Goal: Task Accomplishment & Management: Use online tool/utility

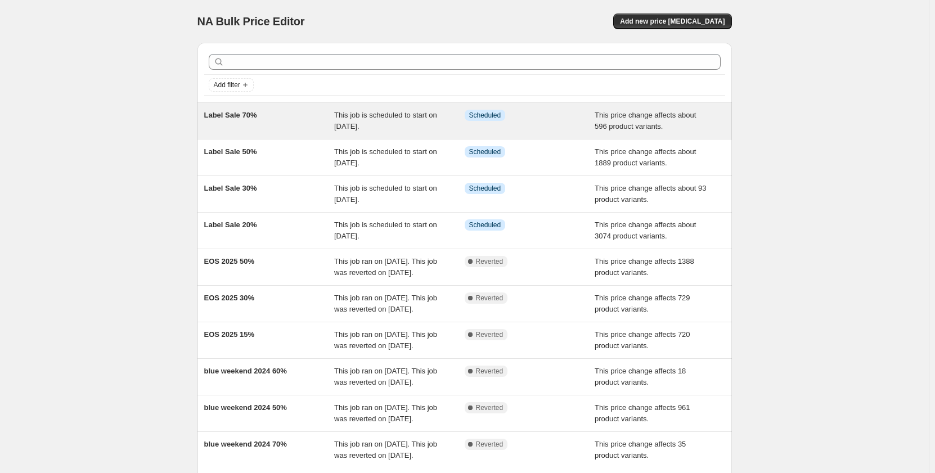
click at [299, 127] on div "Label Sale 70%" at bounding box center [269, 121] width 131 height 23
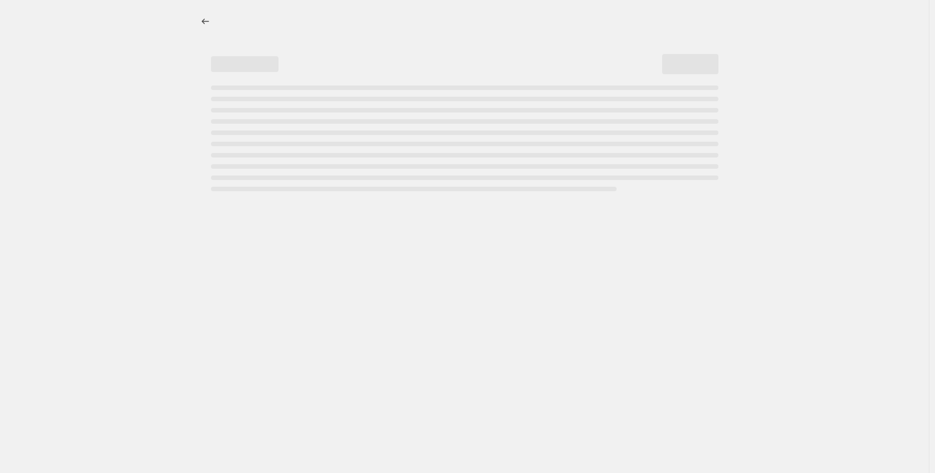
select select "pcap"
select select "no_change"
select select "collection"
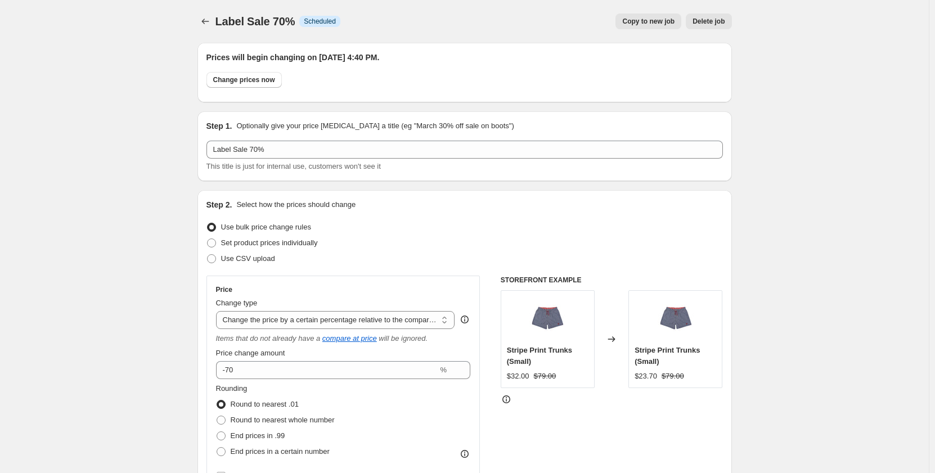
click at [725, 24] on span "Delete job" at bounding box center [709, 21] width 32 height 9
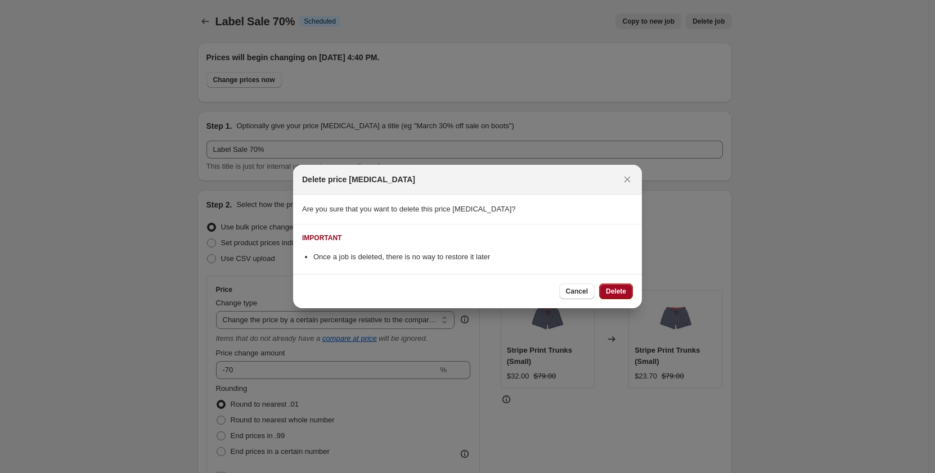
click at [621, 288] on span "Delete" at bounding box center [616, 291] width 20 height 9
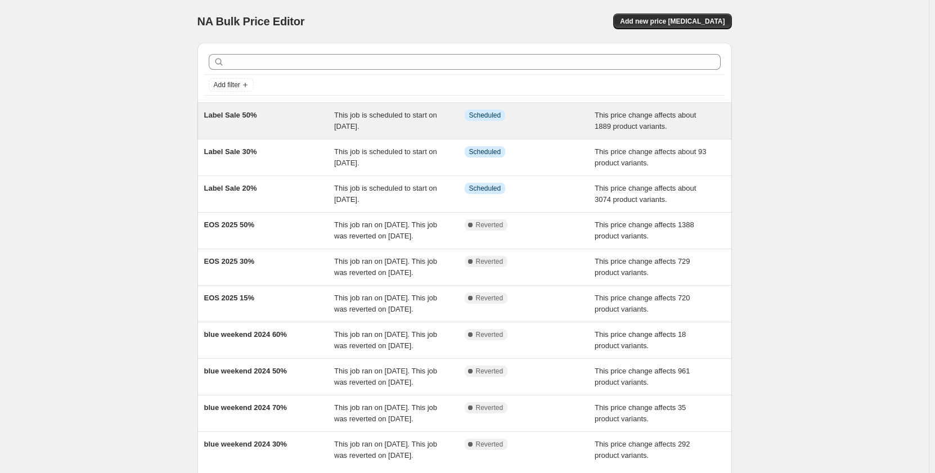
click at [379, 116] on span "This job is scheduled to start on [DATE]." at bounding box center [385, 121] width 103 height 20
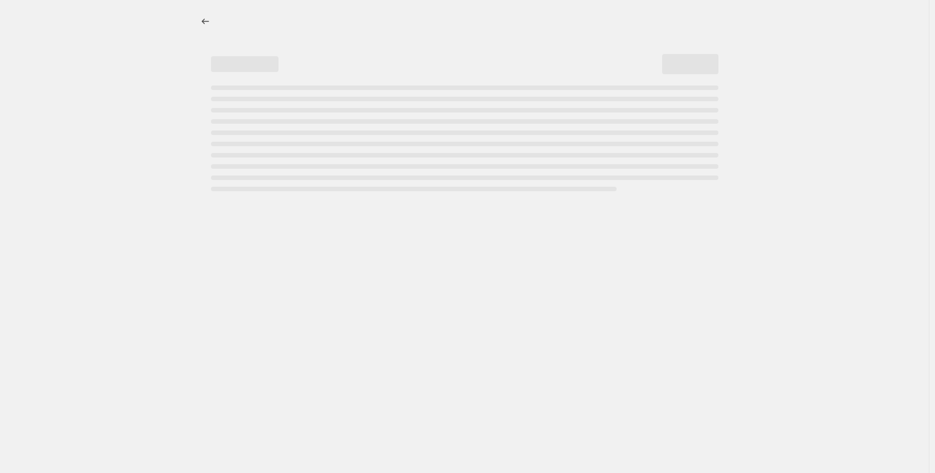
select select "pcap"
select select "no_change"
select select "collection"
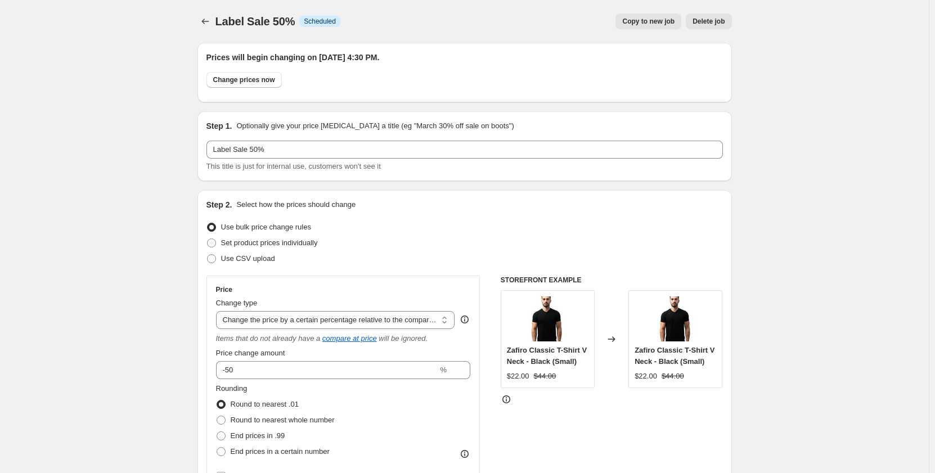
click at [718, 26] on button "Delete job" at bounding box center [709, 22] width 46 height 16
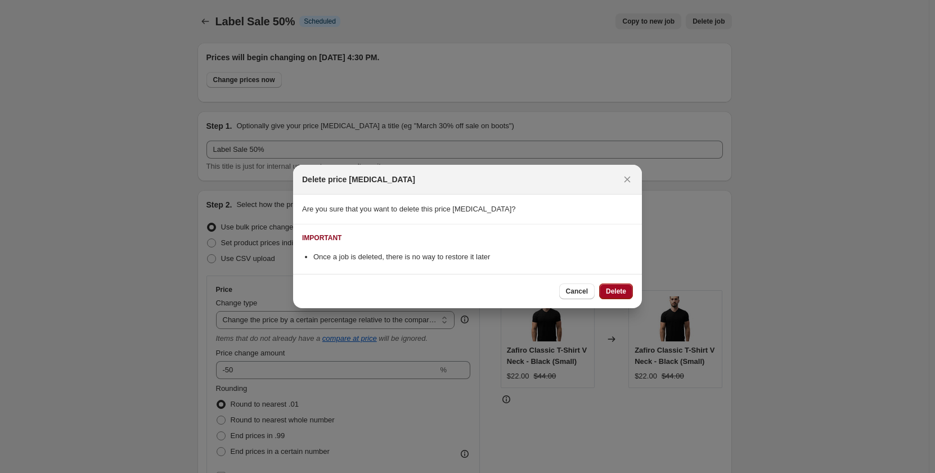
click at [620, 295] on span "Delete" at bounding box center [616, 291] width 20 height 9
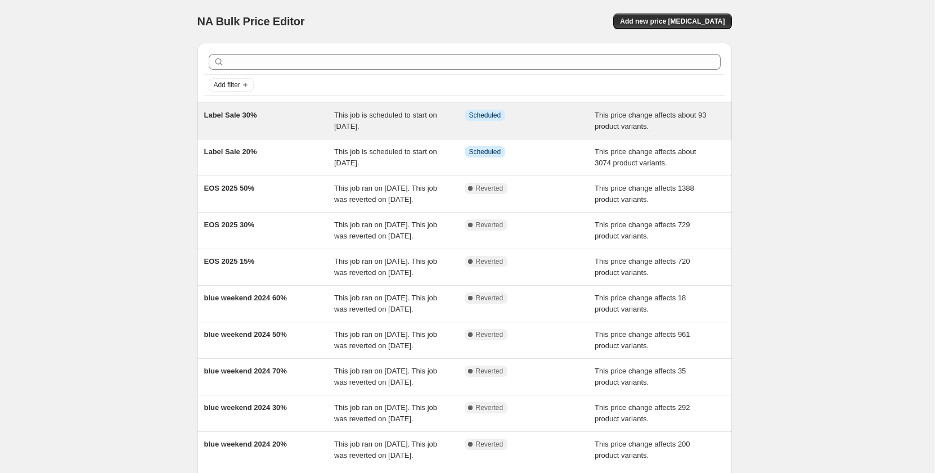
click at [500, 131] on div "Info Scheduled" at bounding box center [530, 121] width 131 height 23
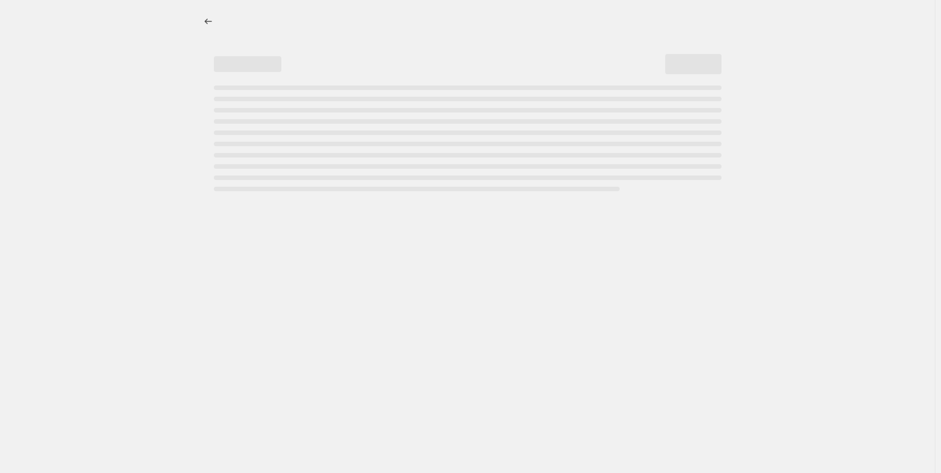
select select "pcap"
select select "no_change"
select select "collection"
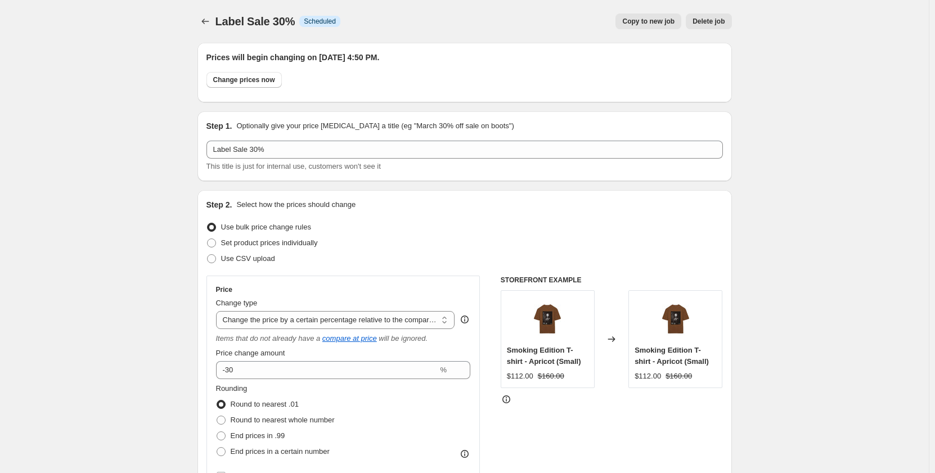
click at [719, 27] on button "Delete job" at bounding box center [709, 22] width 46 height 16
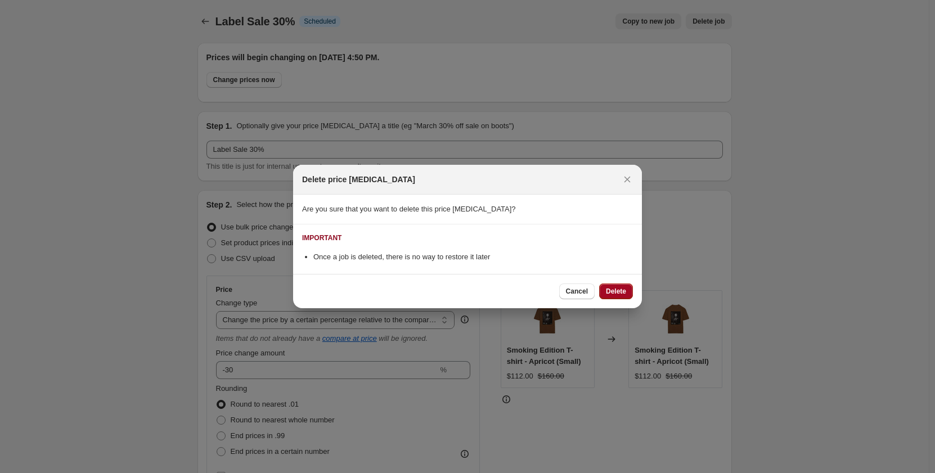
click at [618, 297] on button "Delete" at bounding box center [616, 292] width 34 height 16
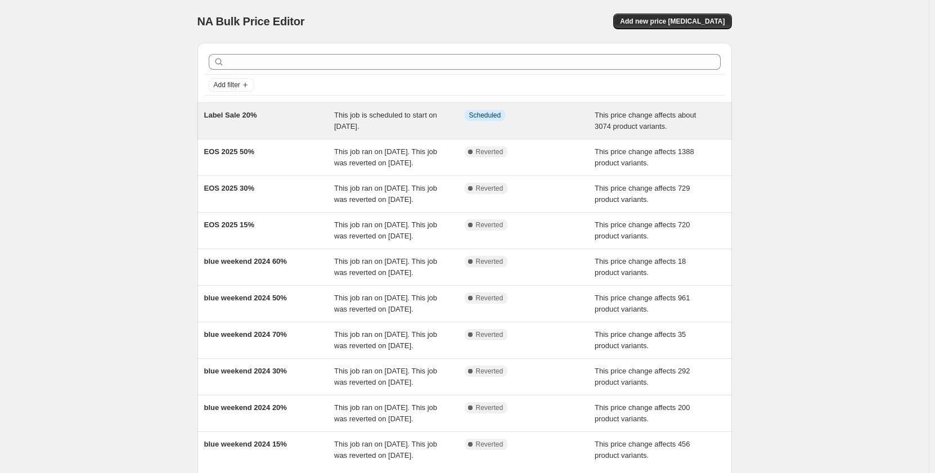
click at [545, 122] on div "Info Scheduled" at bounding box center [530, 121] width 131 height 23
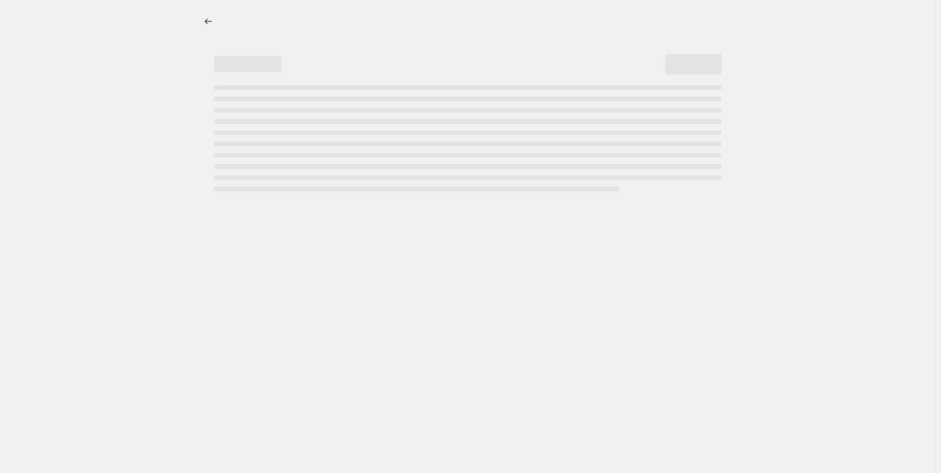
select select "pcap"
select select "no_change"
select select "collection"
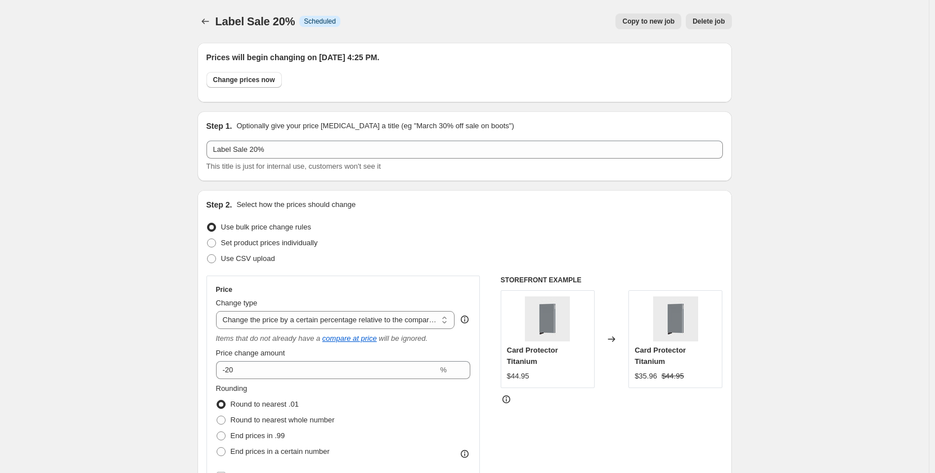
click at [700, 21] on span "Delete job" at bounding box center [709, 21] width 32 height 9
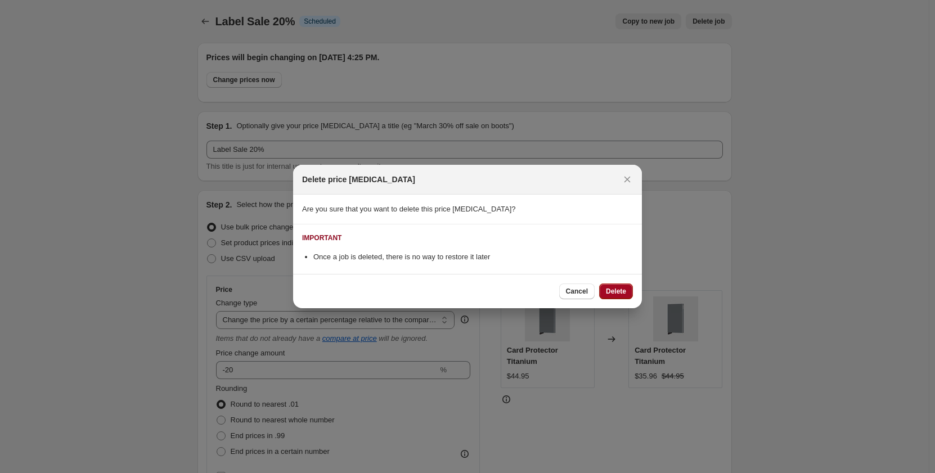
click at [621, 291] on span "Delete" at bounding box center [616, 291] width 20 height 9
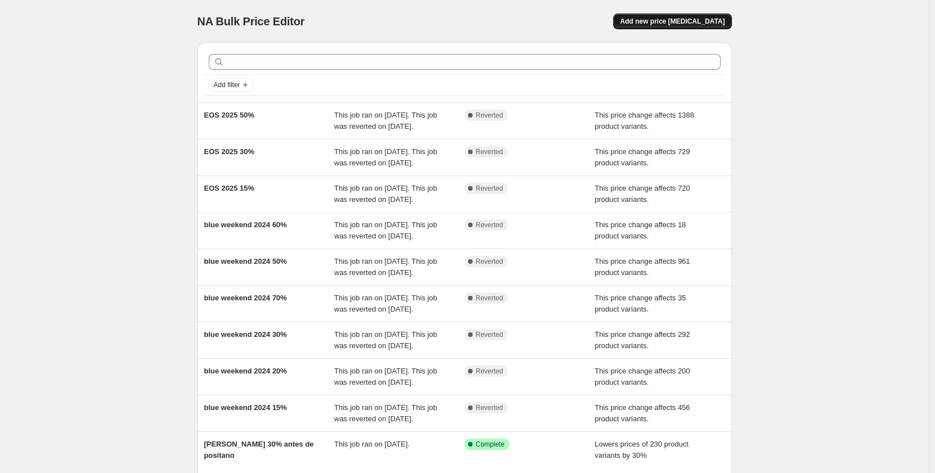
click at [670, 25] on span "Add new price [MEDICAL_DATA]" at bounding box center [672, 21] width 105 height 9
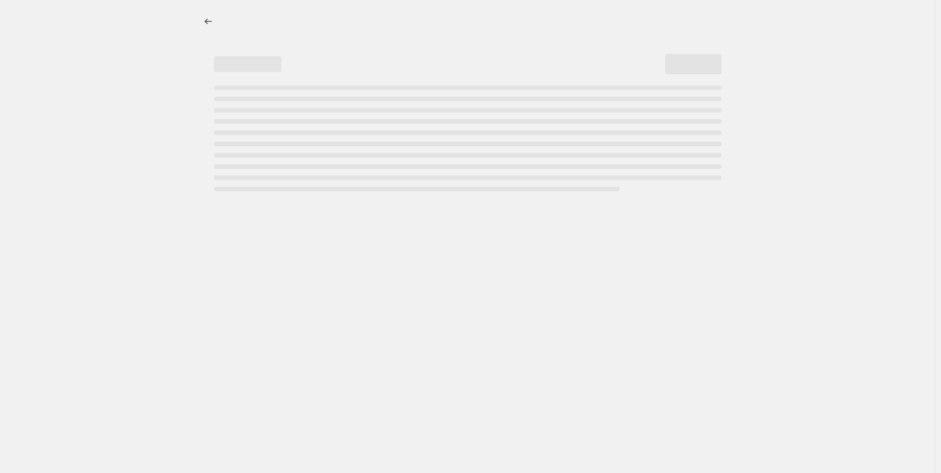
select select "percentage"
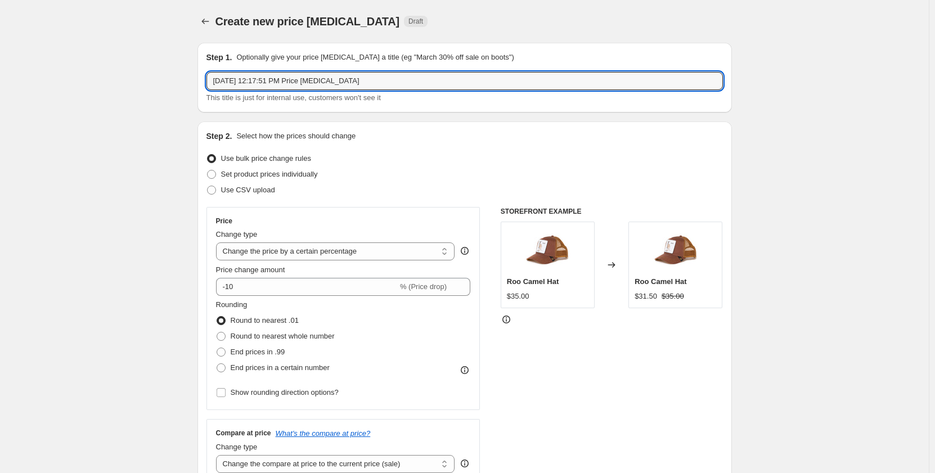
drag, startPoint x: 378, startPoint y: 80, endPoint x: 126, endPoint y: 84, distance: 252.1
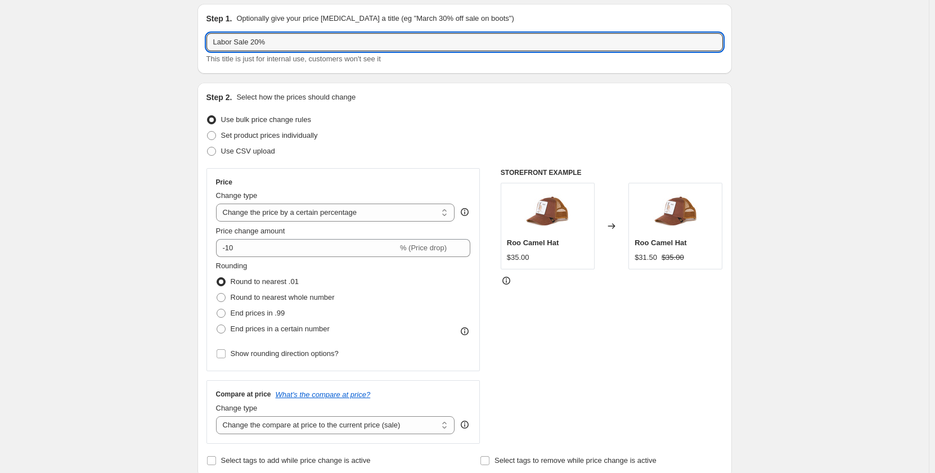
scroll to position [56, 0]
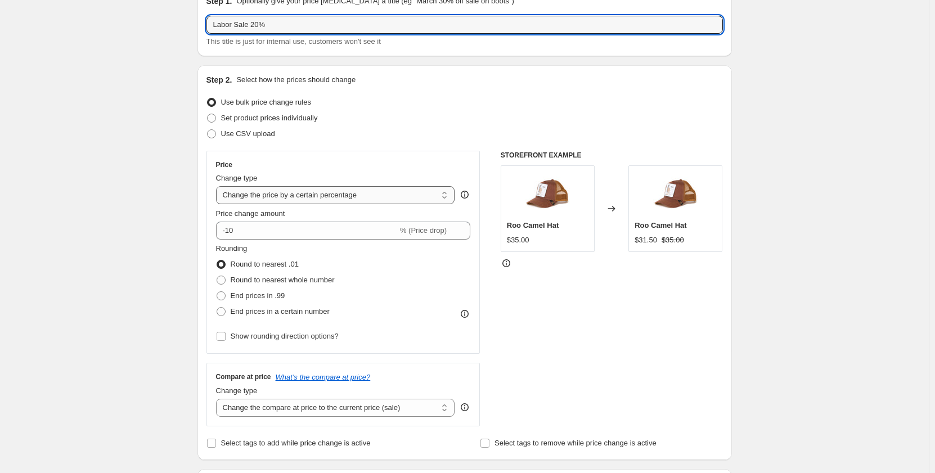
type input "Labor Sale 20%"
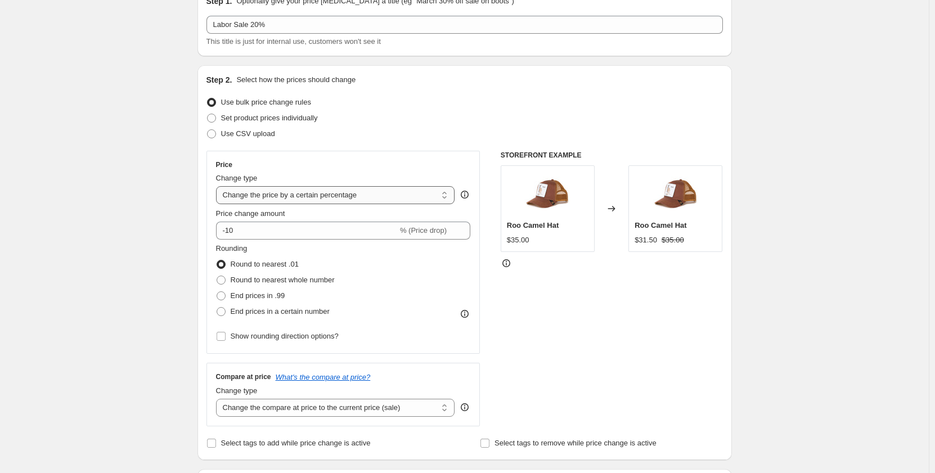
click at [362, 197] on select "Change the price to a certain amount Change the price by a certain amount Chang…" at bounding box center [335, 195] width 239 height 18
select select "pcap"
click at [218, 186] on select "Change the price to a certain amount Change the price by a certain amount Chang…" at bounding box center [335, 195] width 239 height 18
type input "-20"
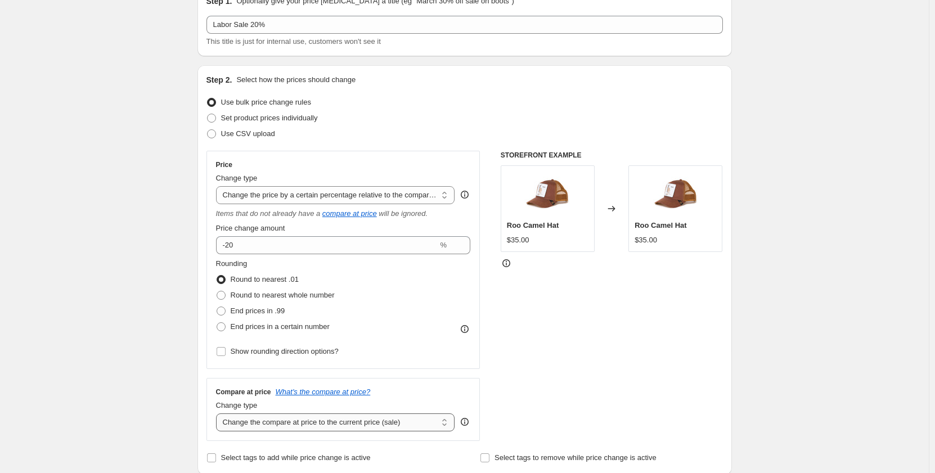
click at [378, 423] on select "Change the compare at price to the current price (sale) Change the compare at p…" at bounding box center [335, 423] width 239 height 18
select select "no_change"
click at [218, 414] on select "Change the compare at price to the current price (sale) Change the compare at p…" at bounding box center [335, 423] width 239 height 18
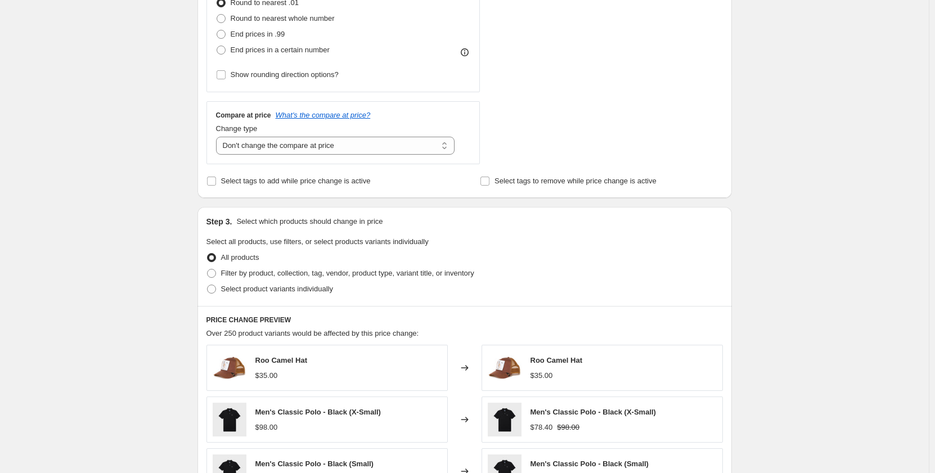
scroll to position [338, 0]
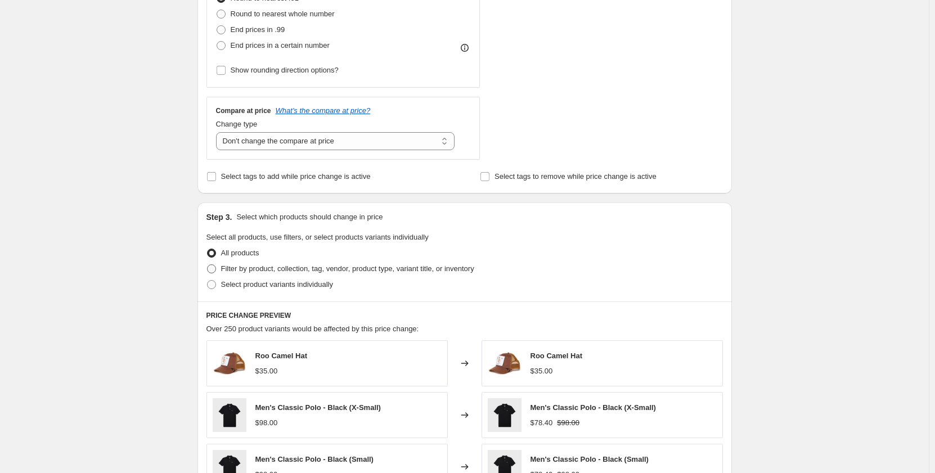
click at [225, 268] on span "Filter by product, collection, tag, vendor, product type, variant title, or inv…" at bounding box center [347, 268] width 253 height 8
click at [208, 265] on input "Filter by product, collection, tag, vendor, product type, variant title, or inv…" at bounding box center [207, 264] width 1 height 1
radio input "true"
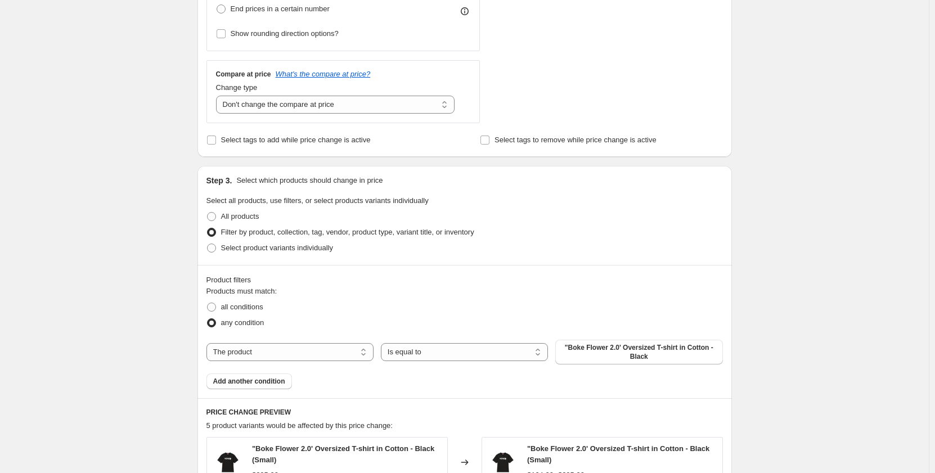
scroll to position [394, 0]
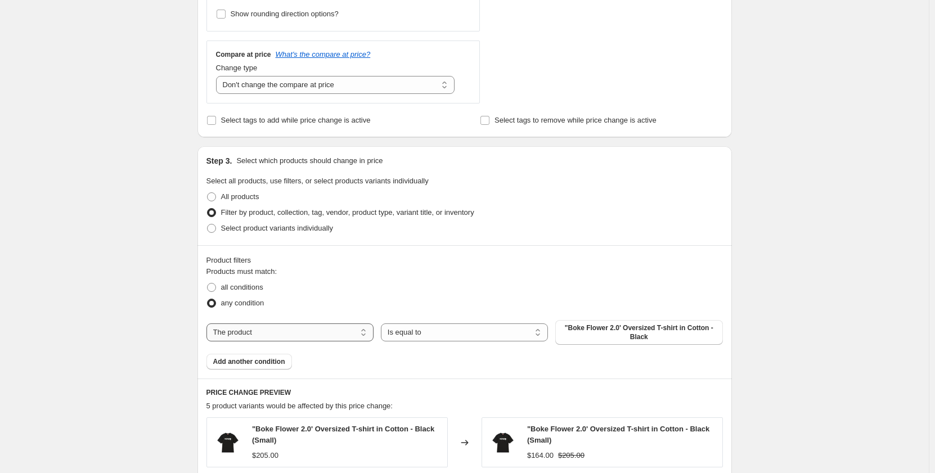
click at [293, 333] on select "The product The product's collection The product's tag The product's vendor The…" at bounding box center [290, 333] width 167 height 18
select select "collection"
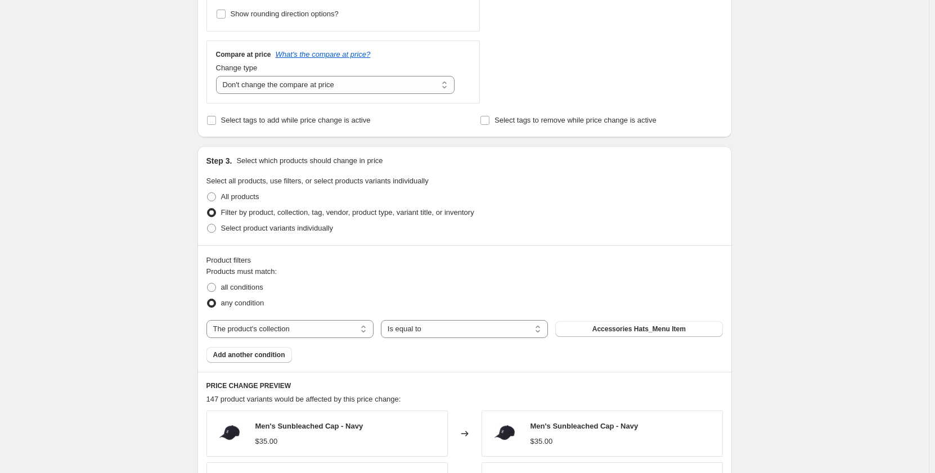
click at [625, 331] on span "Accessories Hats_Menu Item" at bounding box center [638, 329] width 93 height 9
click at [675, 329] on span "Accessories Hats_Menu Item" at bounding box center [638, 329] width 93 height 9
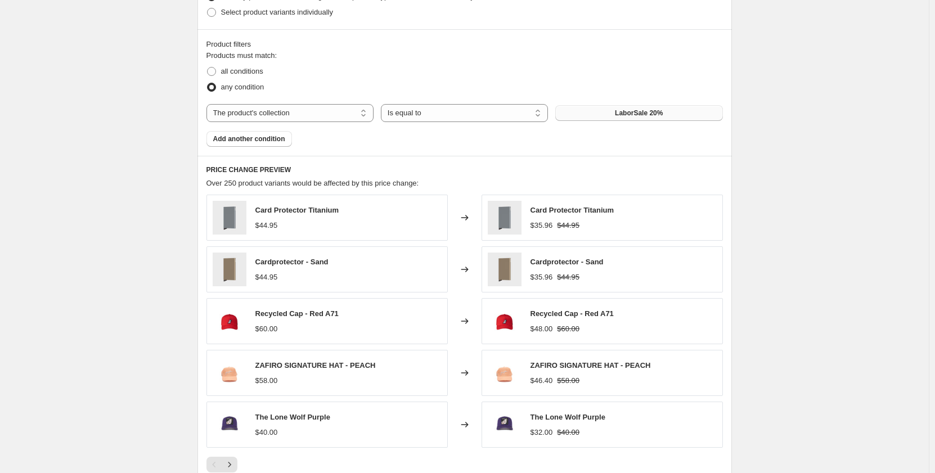
scroll to position [788, 0]
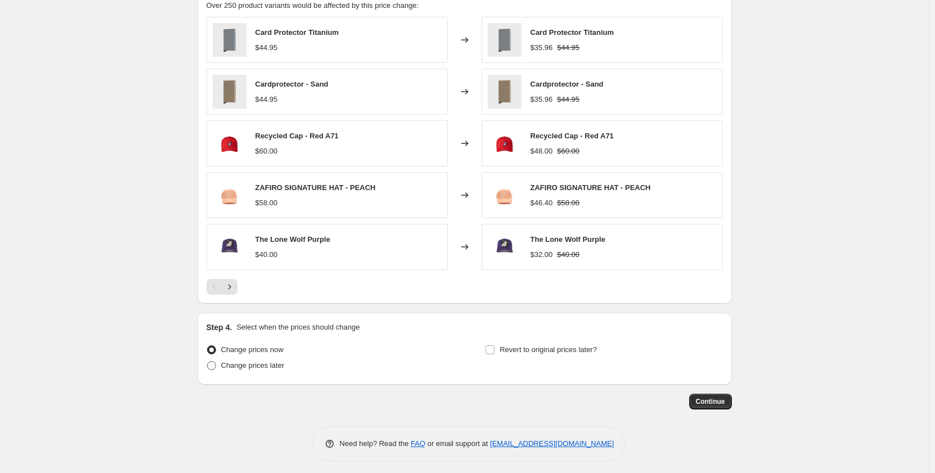
click at [280, 367] on span "Change prices later" at bounding box center [253, 365] width 64 height 8
click at [208, 362] on input "Change prices later" at bounding box center [207, 361] width 1 height 1
radio input "true"
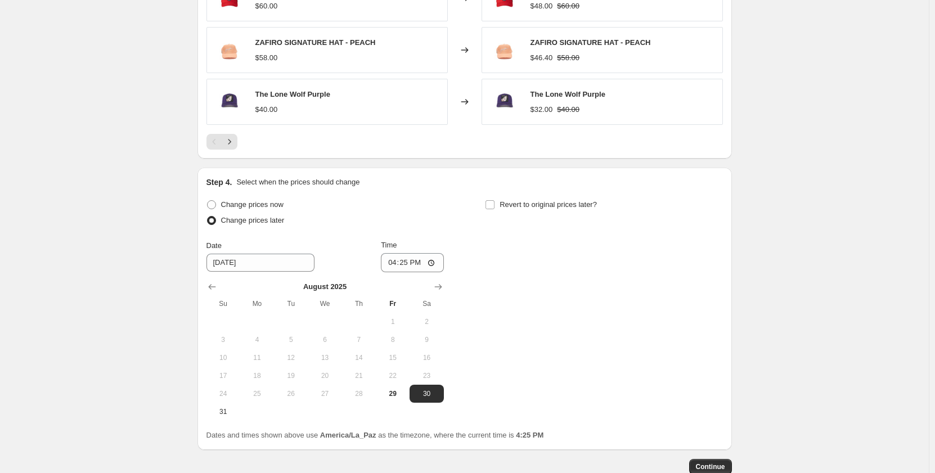
scroll to position [957, 0]
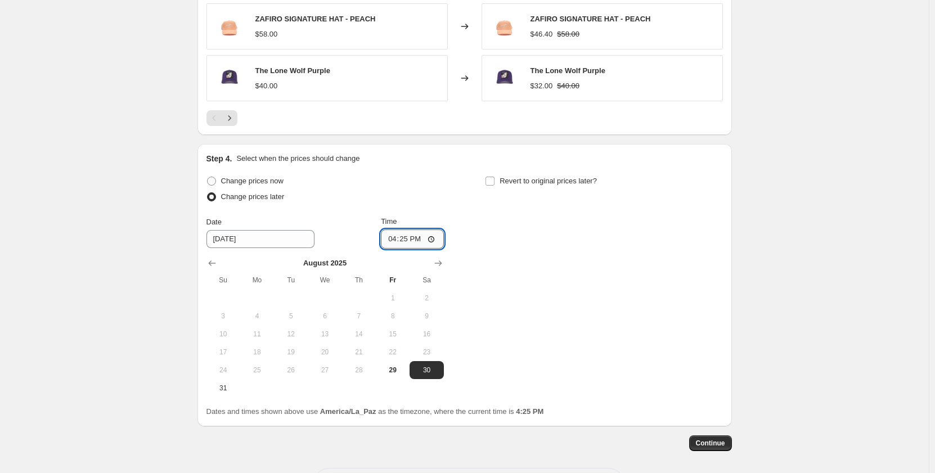
click at [407, 245] on input "16:25" at bounding box center [412, 239] width 63 height 19
click at [407, 244] on input "16:25" at bounding box center [412, 239] width 63 height 19
type input "16:30"
click at [396, 371] on span "29" at bounding box center [392, 370] width 25 height 9
type input "[DATE]"
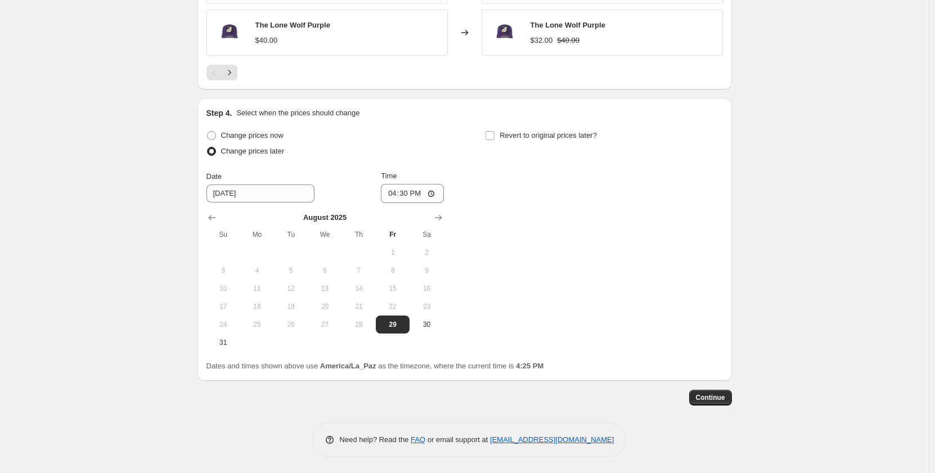
scroll to position [1004, 0]
click at [723, 402] on button "Continue" at bounding box center [710, 397] width 43 height 16
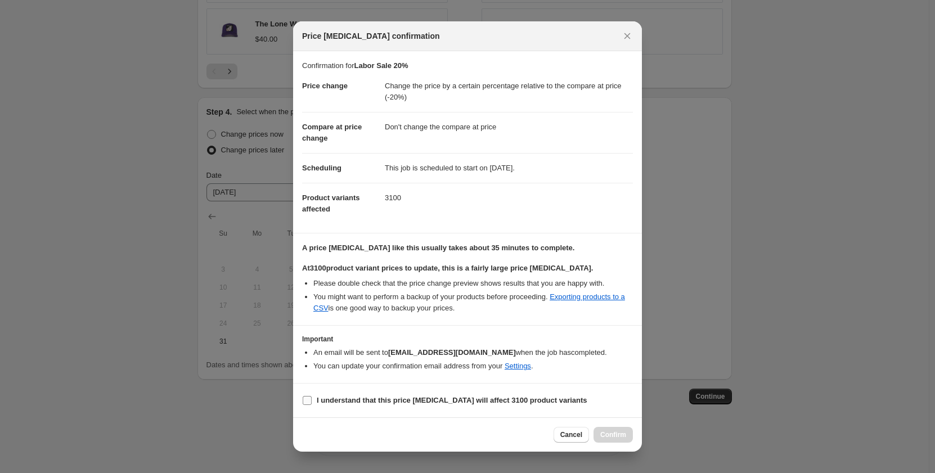
click at [311, 402] on input "I understand that this price [MEDICAL_DATA] will affect 3100 product variants" at bounding box center [307, 400] width 9 height 9
checkbox input "true"
click at [605, 430] on button "Confirm" at bounding box center [613, 435] width 39 height 16
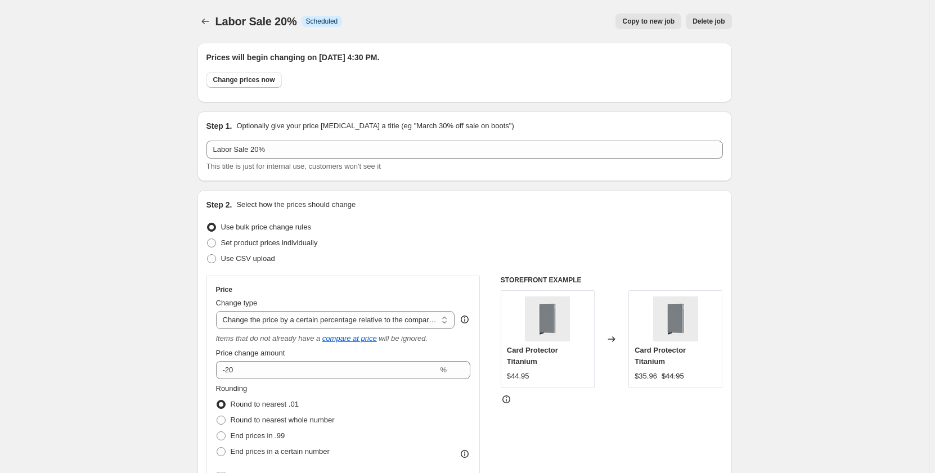
click at [663, 25] on span "Copy to new job" at bounding box center [648, 21] width 52 height 9
select select "pcap"
select select "no_change"
select select "collection"
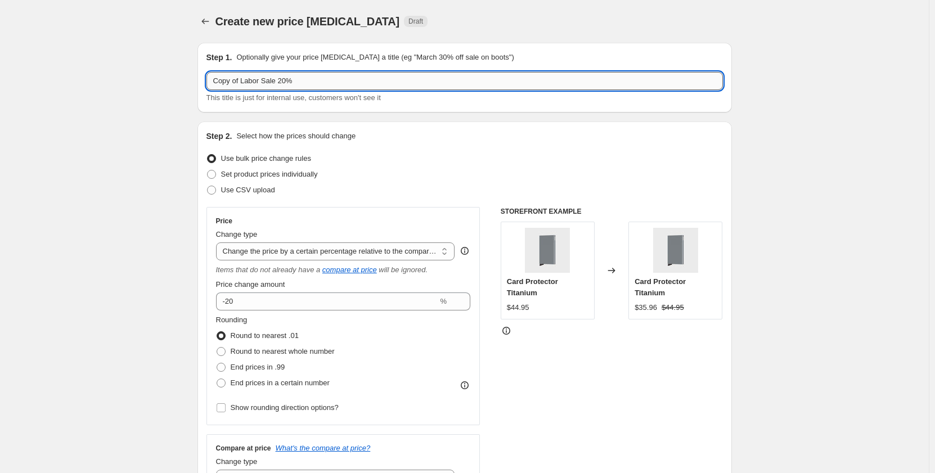
click at [244, 80] on input "Copy of Labor Sale 20%" at bounding box center [465, 81] width 517 height 18
click at [255, 82] on input "Labor Sale 20%" at bounding box center [465, 81] width 517 height 18
type input "Labor Sale 30%"
click at [362, 159] on div "Use bulk price change rules" at bounding box center [465, 159] width 517 height 16
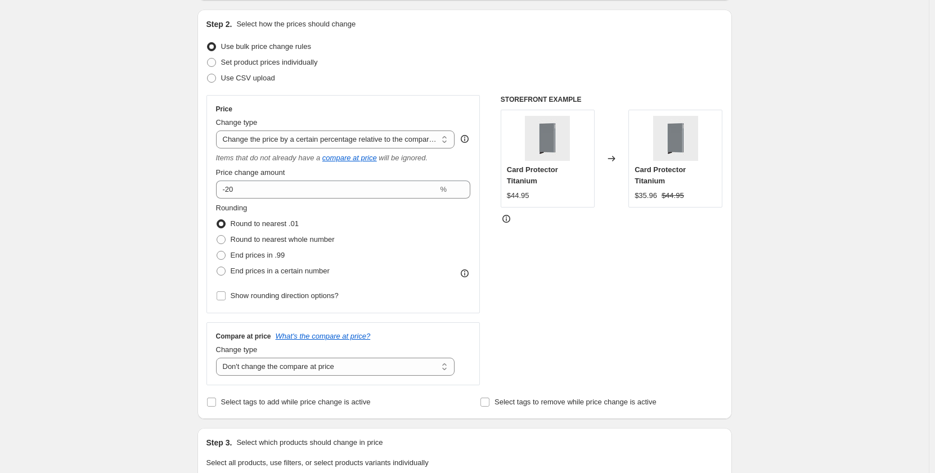
scroll to position [113, 0]
click at [232, 190] on input "-20" at bounding box center [327, 189] width 222 height 18
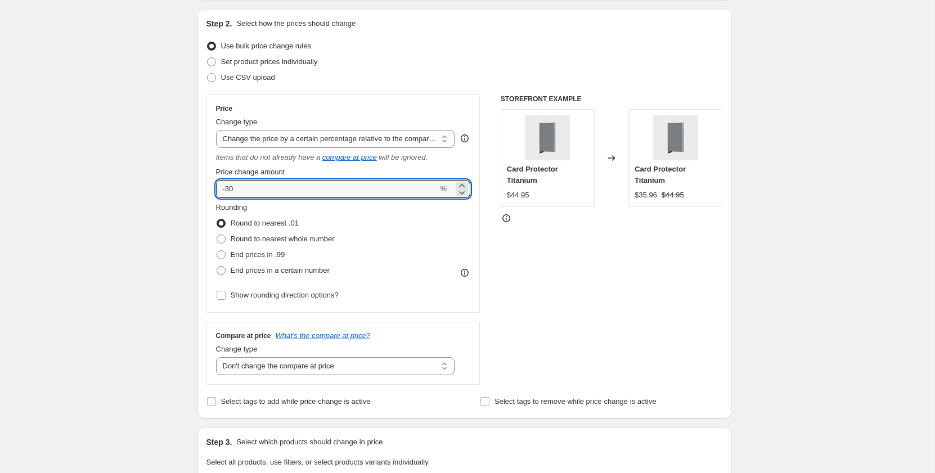
type input "-30"
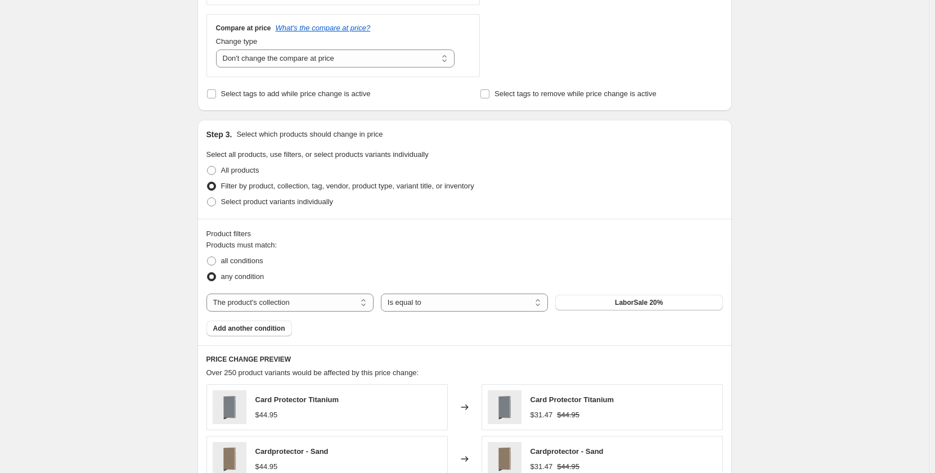
scroll to position [450, 0]
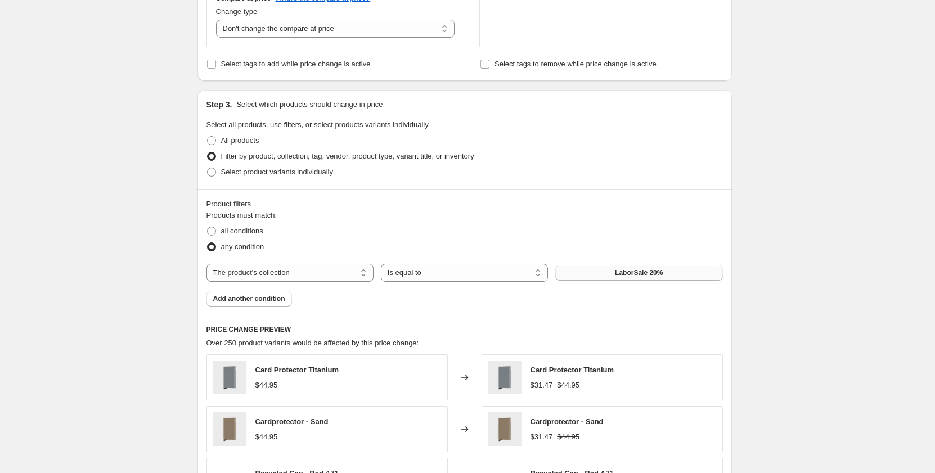
click at [654, 269] on span "LaborSale 20%" at bounding box center [639, 272] width 48 height 9
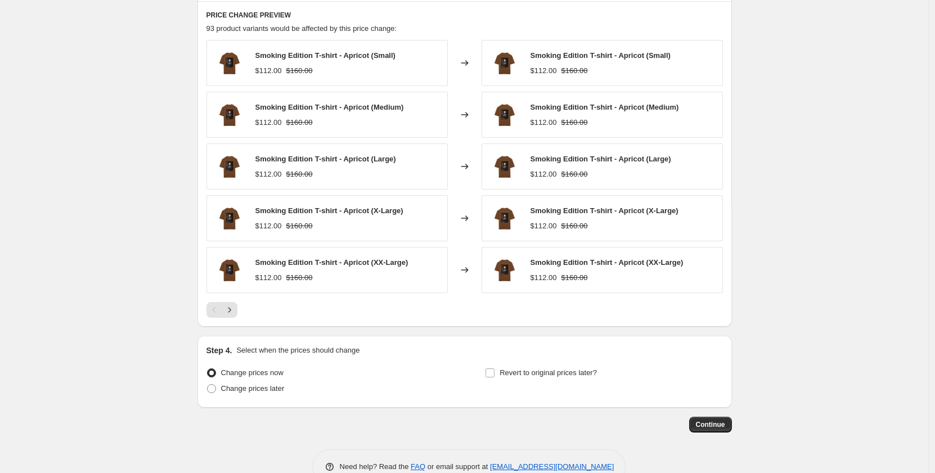
scroll to position [793, 0]
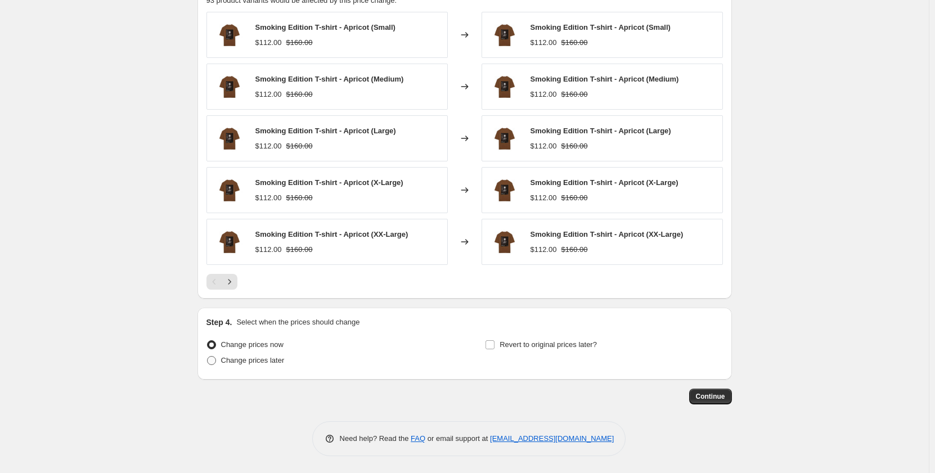
click at [272, 361] on span "Change prices later" at bounding box center [253, 360] width 64 height 8
click at [208, 357] on input "Change prices later" at bounding box center [207, 356] width 1 height 1
radio input "true"
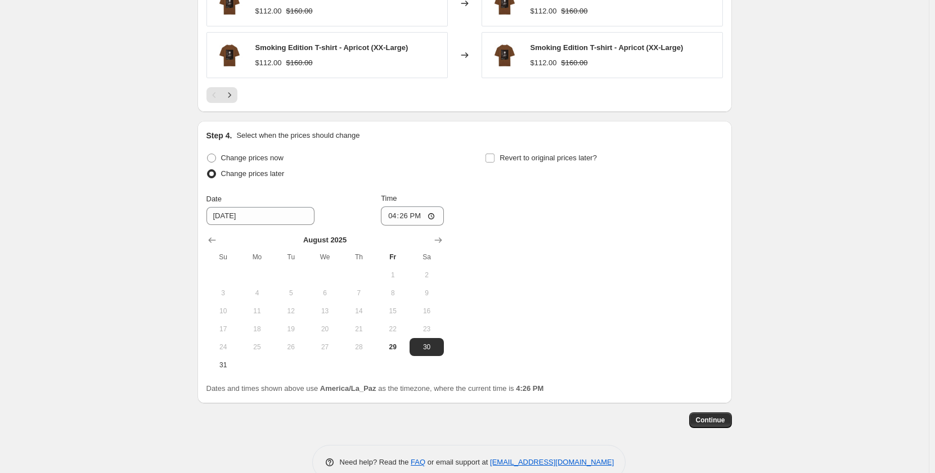
scroll to position [1004, 0]
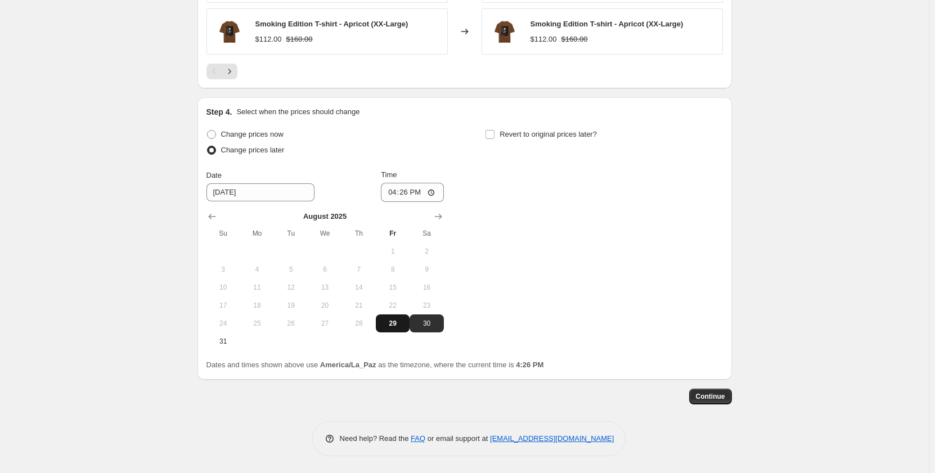
click at [390, 324] on span "29" at bounding box center [392, 323] width 25 height 9
type input "[DATE]"
click at [407, 196] on input "16:26" at bounding box center [412, 192] width 63 height 19
type input "16:40"
click at [517, 207] on div "Change prices now Change prices later Date [DATE] Time 16:40 [DATE] Su Mo Tu We…" at bounding box center [465, 239] width 517 height 224
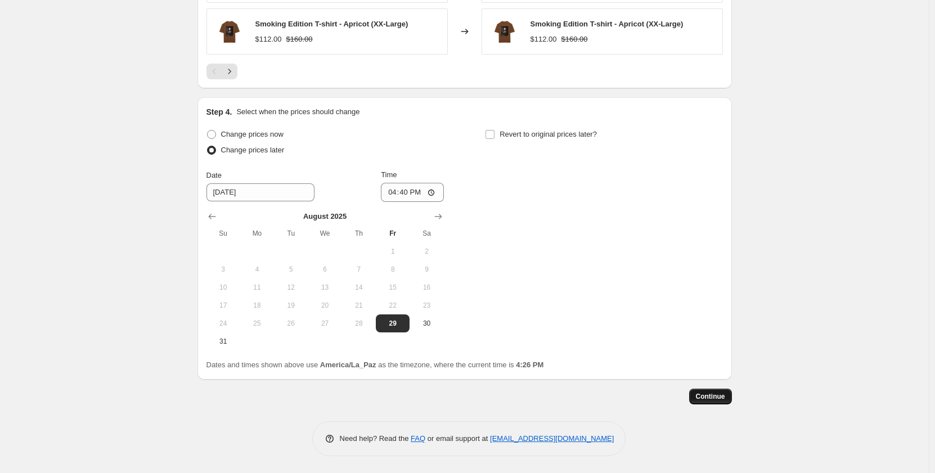
click at [713, 397] on span "Continue" at bounding box center [710, 396] width 29 height 9
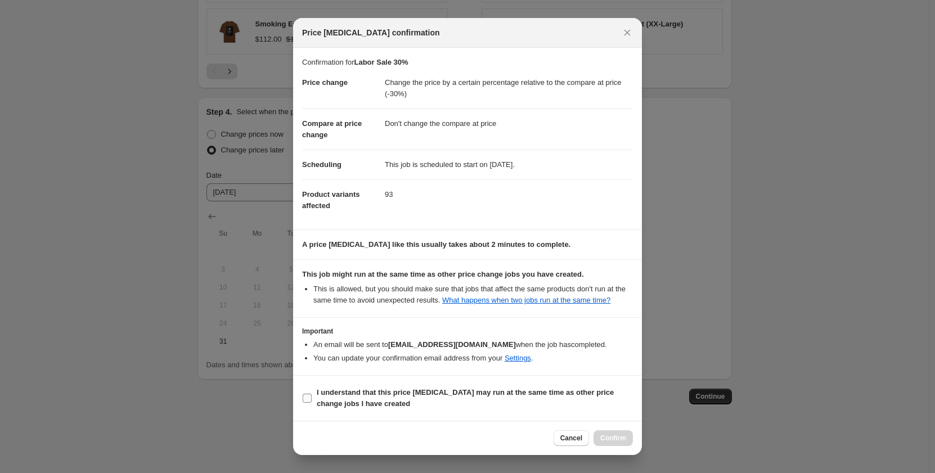
click at [312, 397] on span ":rm3:" at bounding box center [307, 398] width 10 height 10
click at [312, 397] on input "I understand that this price [MEDICAL_DATA] may run at the same time as other p…" at bounding box center [307, 398] width 9 height 9
checkbox input "true"
click at [608, 433] on button "Confirm" at bounding box center [613, 438] width 39 height 16
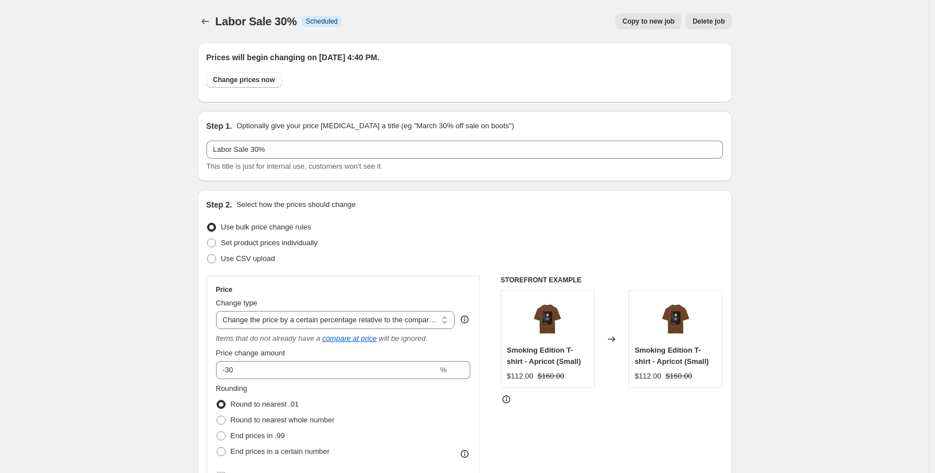
click at [646, 23] on span "Copy to new job" at bounding box center [648, 21] width 52 height 9
select select "pcap"
select select "no_change"
select select "collection"
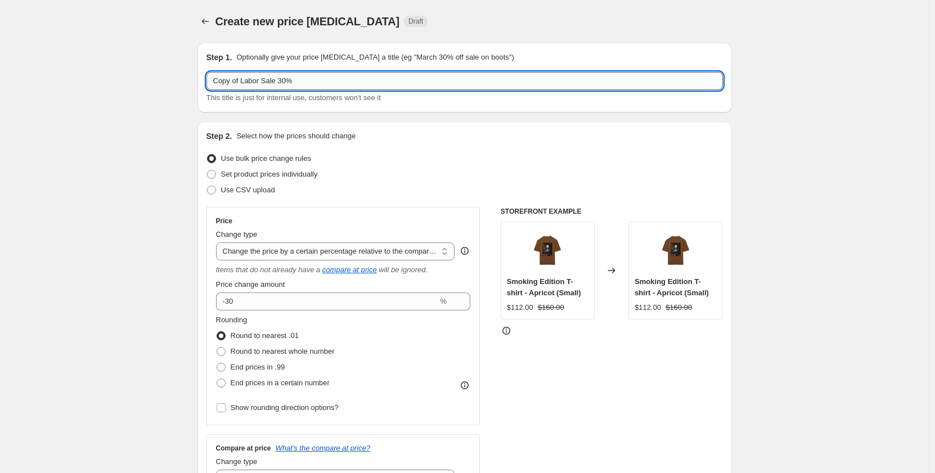
click at [242, 82] on input "Copy of Labor Sale 30%" at bounding box center [465, 81] width 517 height 18
click at [243, 82] on input "Copy of Labor Sale 30%" at bounding box center [465, 81] width 517 height 18
click at [277, 79] on input "Labor Sale 30%" at bounding box center [465, 81] width 517 height 18
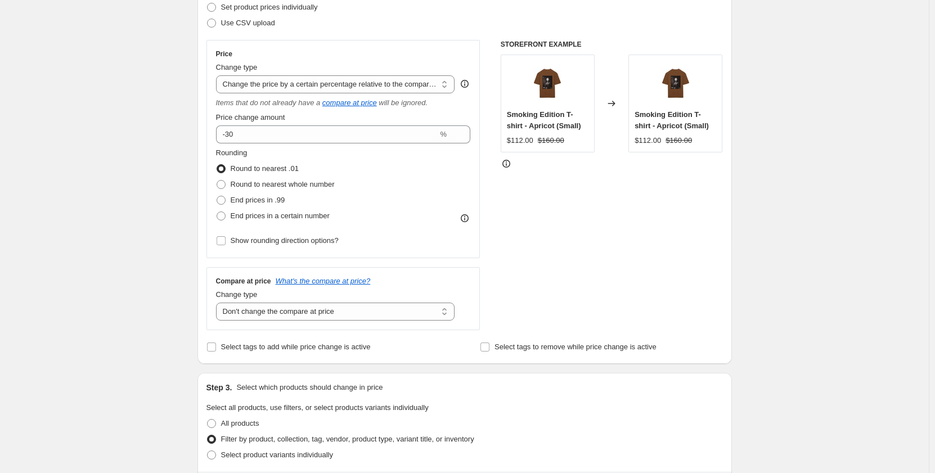
scroll to position [169, 0]
type input "Labor Sale 50%"
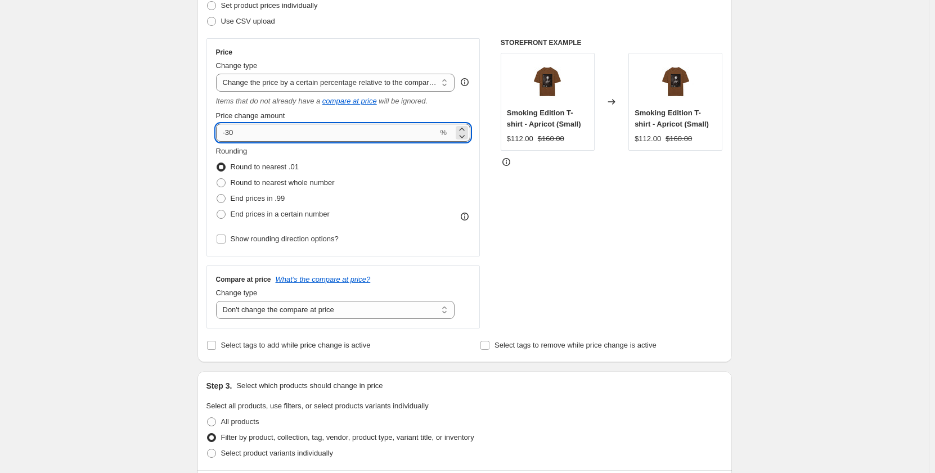
click at [232, 133] on input "-30" at bounding box center [327, 133] width 222 height 18
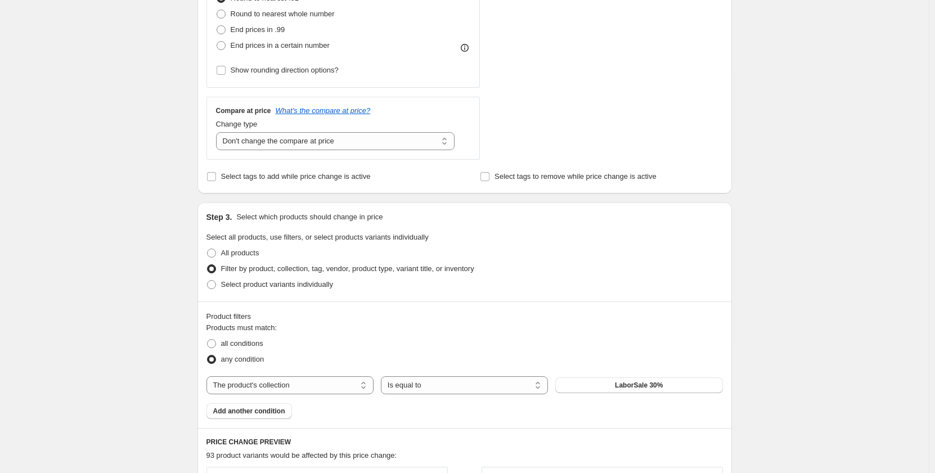
scroll to position [394, 0]
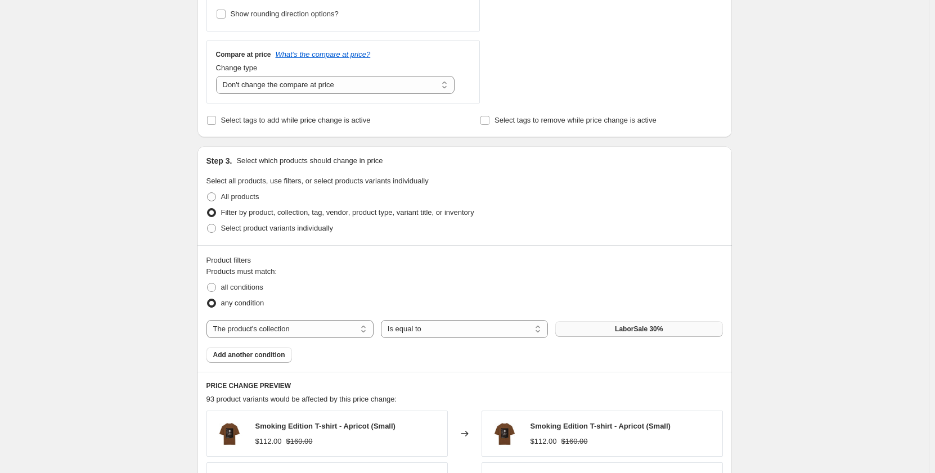
type input "-50"
click at [644, 328] on span "LaborSale 30%" at bounding box center [639, 329] width 48 height 9
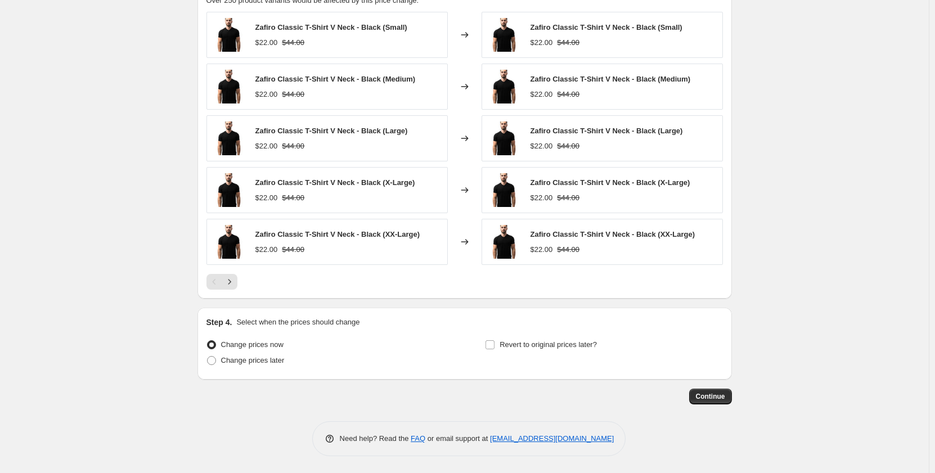
scroll to position [793, 0]
click at [279, 363] on span "Change prices later" at bounding box center [253, 360] width 64 height 8
click at [208, 357] on input "Change prices later" at bounding box center [207, 356] width 1 height 1
radio input "true"
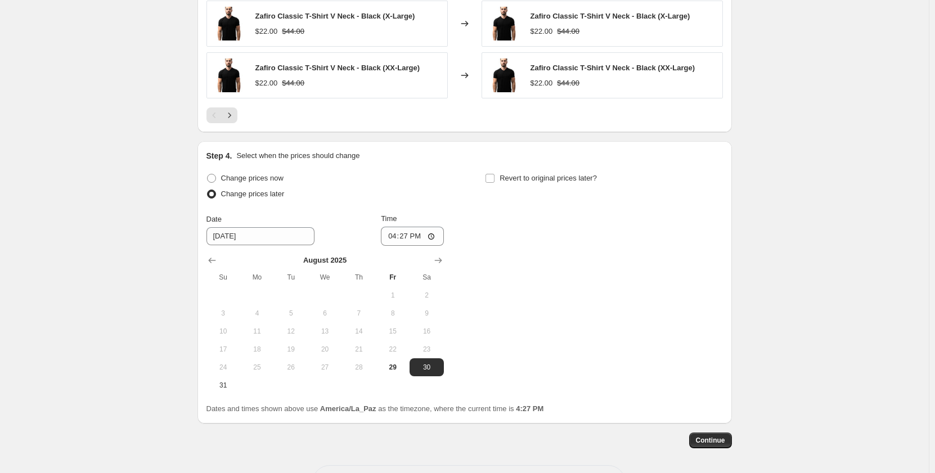
scroll to position [962, 0]
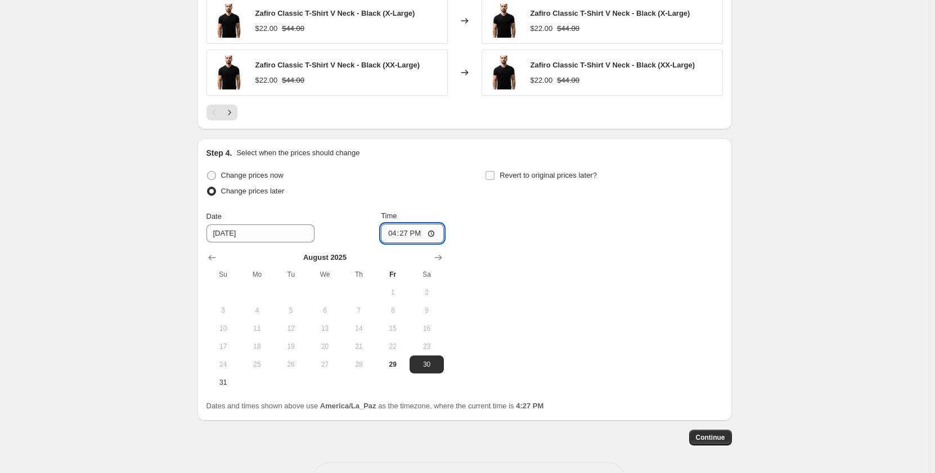
click at [407, 234] on input "16:27" at bounding box center [412, 233] width 63 height 19
type input "16:40"
click at [394, 362] on span "29" at bounding box center [392, 364] width 25 height 9
type input "[DATE]"
click at [721, 439] on span "Continue" at bounding box center [710, 437] width 29 height 9
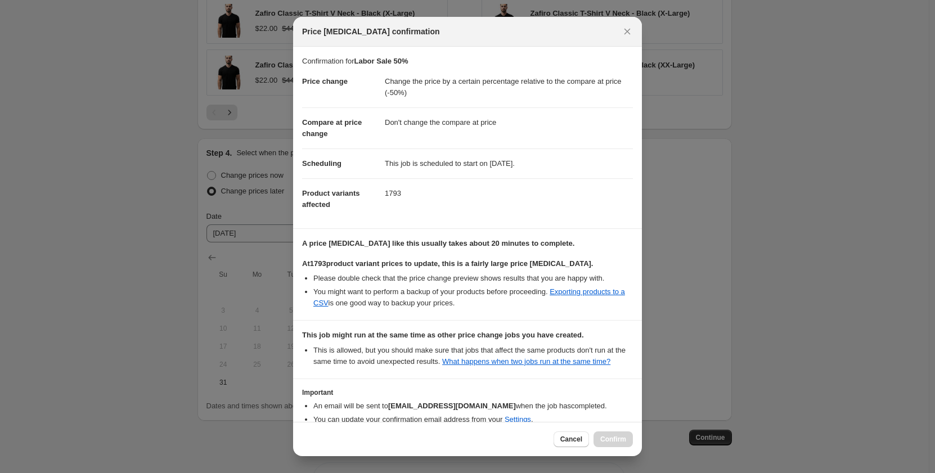
scroll to position [60, 0]
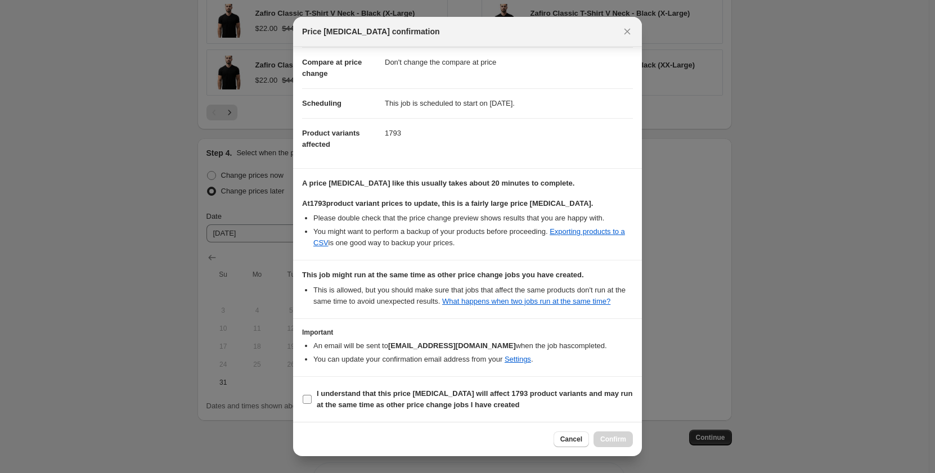
click at [310, 397] on input "I understand that this price [MEDICAL_DATA] will affect 1793 product variants a…" at bounding box center [307, 399] width 9 height 9
checkbox input "true"
click at [600, 434] on button "Confirm" at bounding box center [613, 440] width 39 height 16
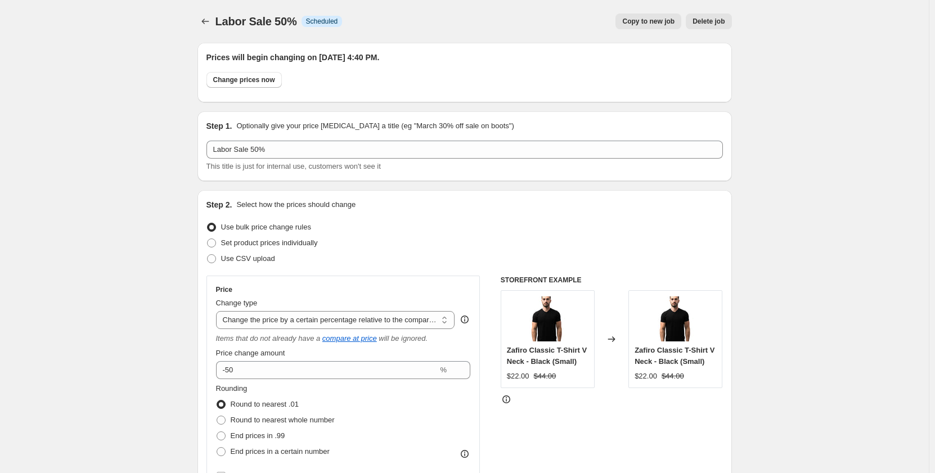
click at [654, 24] on span "Copy to new job" at bounding box center [648, 21] width 52 height 9
select select "pcap"
select select "no_change"
select select "collection"
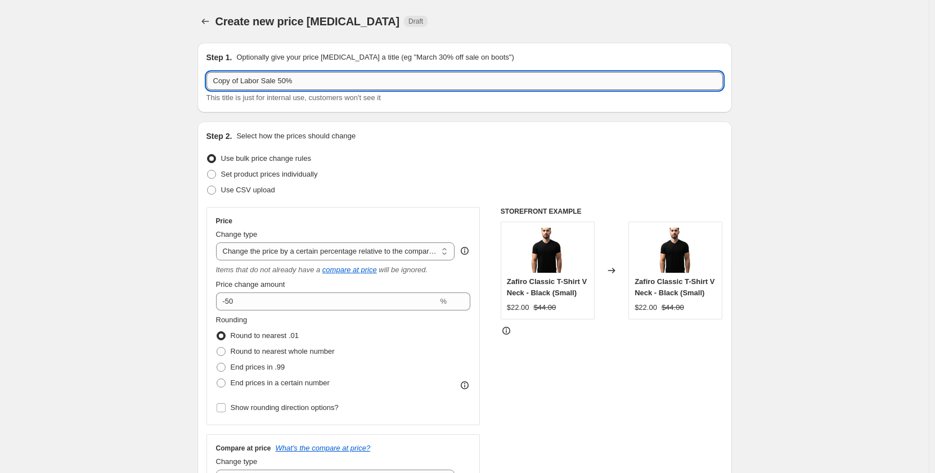
click at [243, 81] on input "Copy of Labor Sale 50%" at bounding box center [465, 81] width 517 height 18
click at [255, 81] on input "Labor Sale 50%" at bounding box center [465, 81] width 517 height 18
type input "Labor Sale 60%"
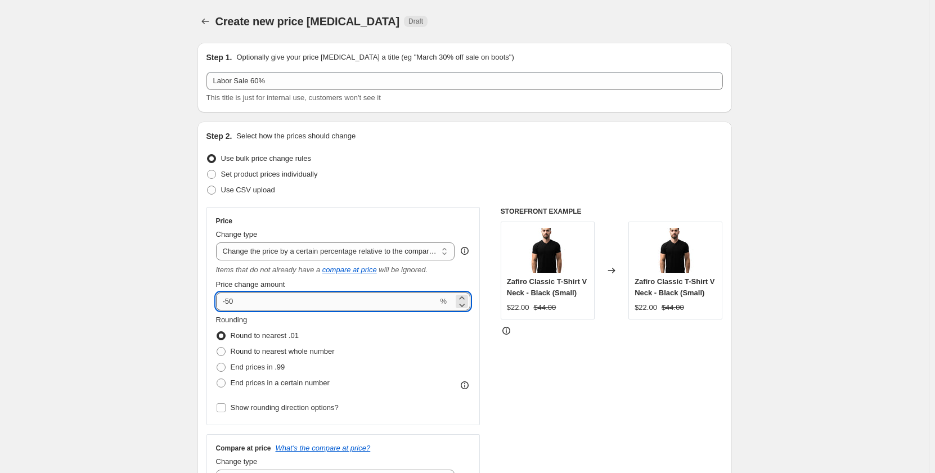
click at [231, 306] on input "-50" at bounding box center [327, 302] width 222 height 18
type input "-60"
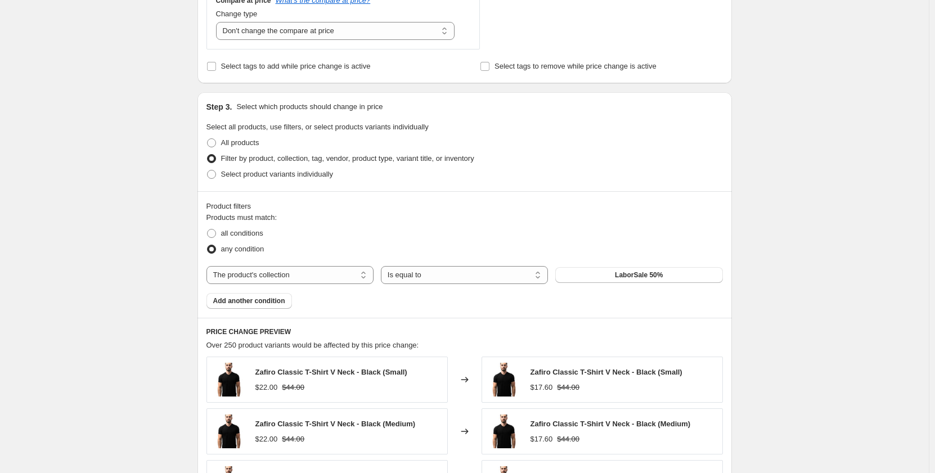
scroll to position [450, 0]
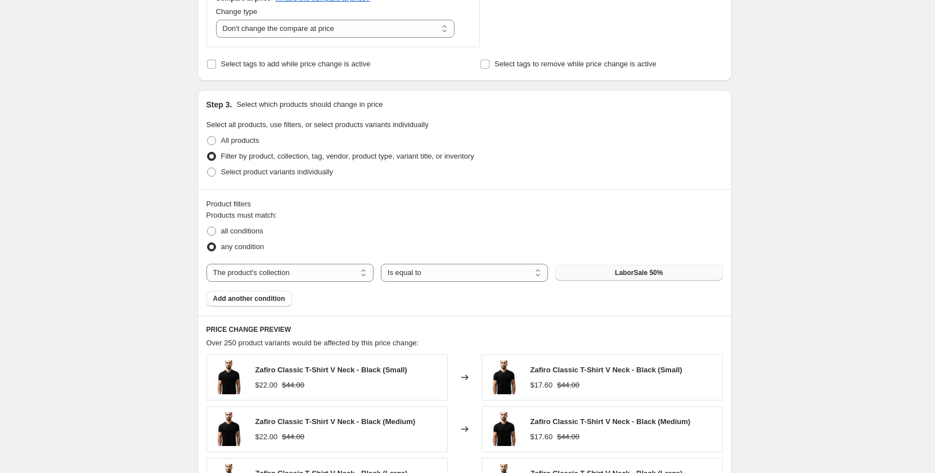
click at [649, 276] on span "LaborSale 50%" at bounding box center [639, 272] width 48 height 9
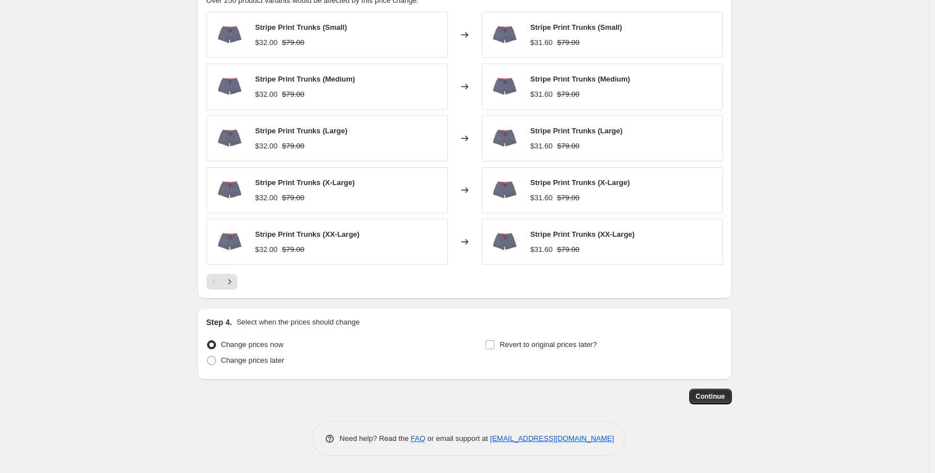
scroll to position [793, 0]
click at [266, 359] on span "Change prices later" at bounding box center [253, 360] width 64 height 8
click at [208, 357] on input "Change prices later" at bounding box center [207, 356] width 1 height 1
radio input "true"
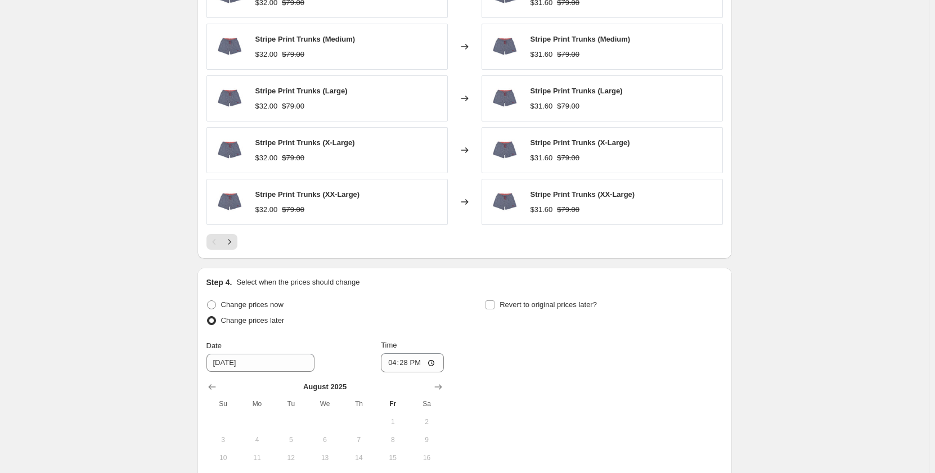
scroll to position [906, 0]
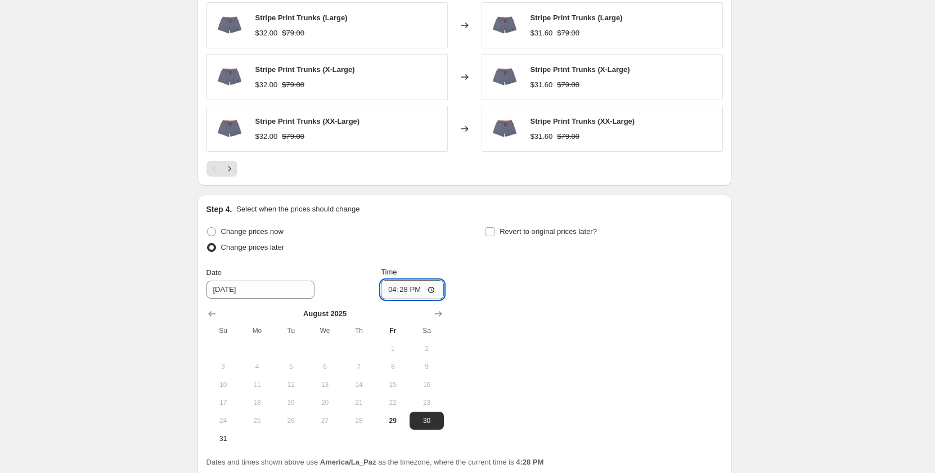
click at [407, 294] on input "16:28" at bounding box center [412, 289] width 63 height 19
type input "16:40"
click at [427, 254] on div "Change prices later" at bounding box center [325, 248] width 237 height 16
click at [389, 425] on span "29" at bounding box center [392, 420] width 25 height 9
type input "[DATE]"
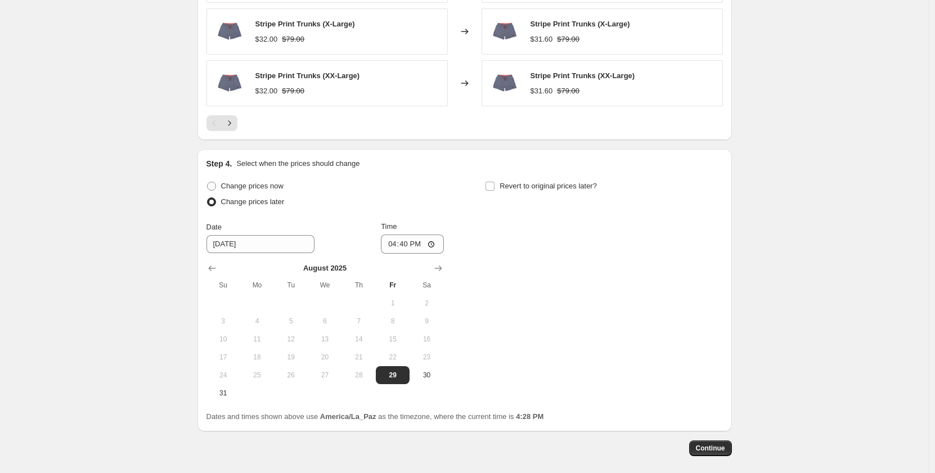
scroll to position [1004, 0]
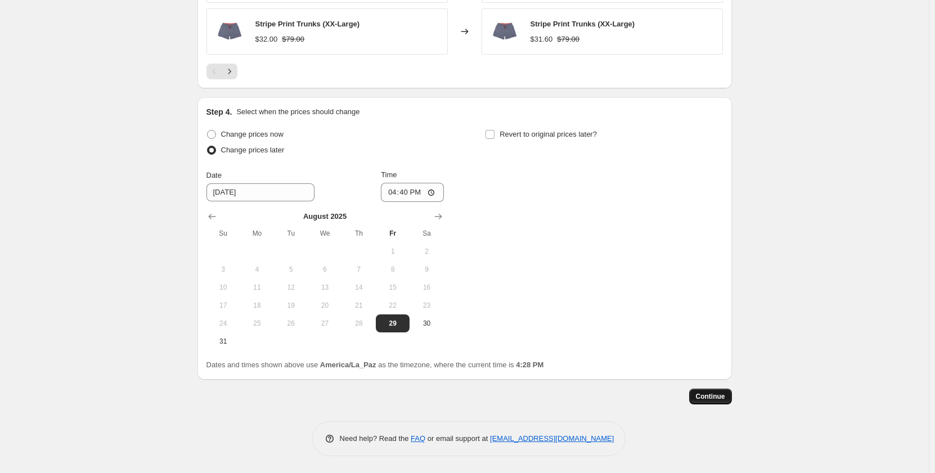
click at [716, 400] on span "Continue" at bounding box center [710, 396] width 29 height 9
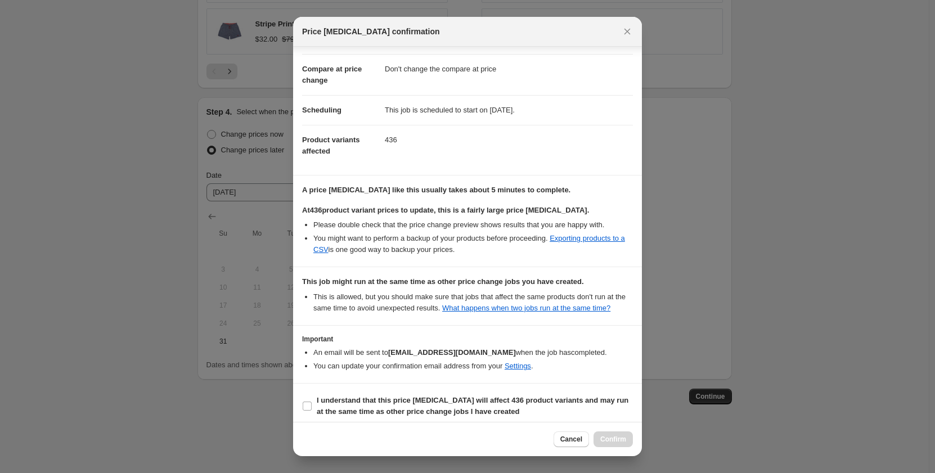
scroll to position [60, 0]
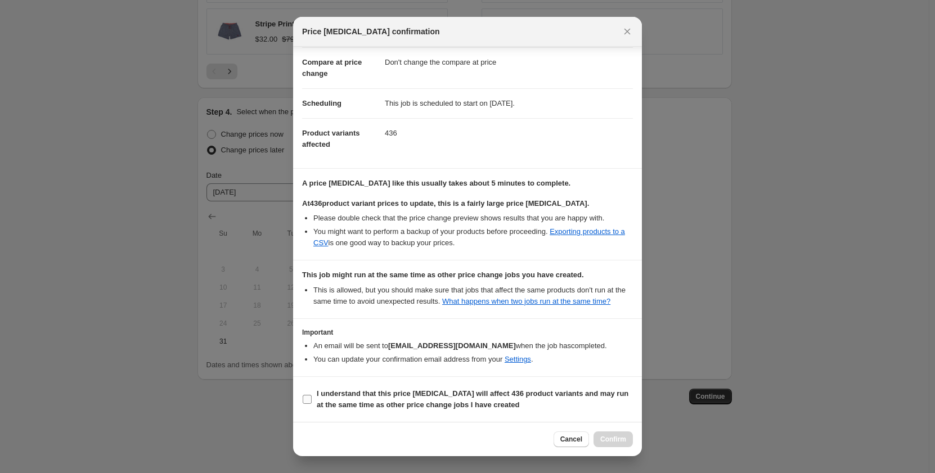
click at [307, 397] on input "I understand that this price [MEDICAL_DATA] will affect 436 product variants an…" at bounding box center [307, 399] width 9 height 9
checkbox input "true"
click at [612, 436] on span "Confirm" at bounding box center [613, 439] width 26 height 9
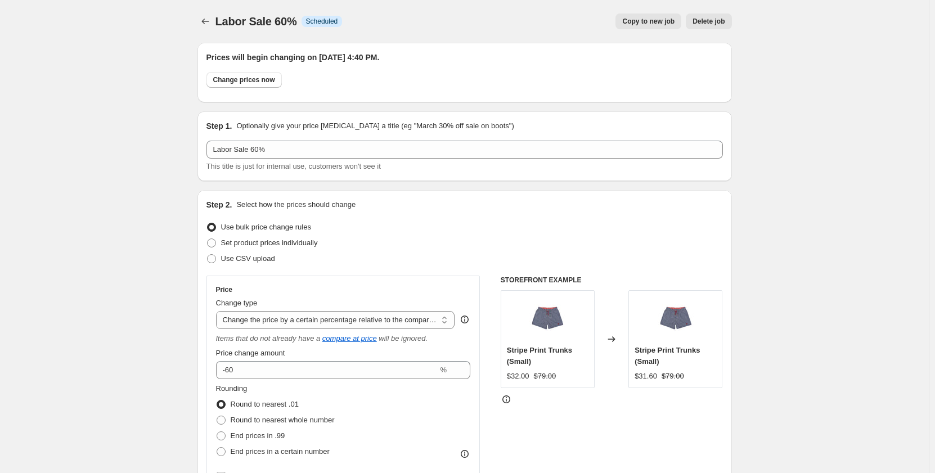
click at [651, 20] on span "Copy to new job" at bounding box center [648, 21] width 52 height 9
select select "pcap"
select select "no_change"
select select "collection"
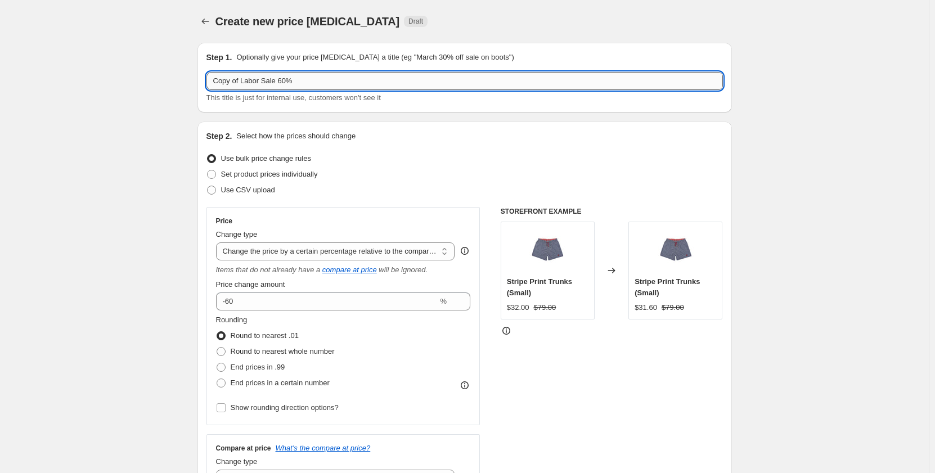
click at [244, 81] on input "Copy of Labor Sale 60%" at bounding box center [465, 81] width 517 height 18
click at [255, 80] on input "Labor Sale 60%" at bounding box center [465, 81] width 517 height 18
type input "Labor Sale 70%"
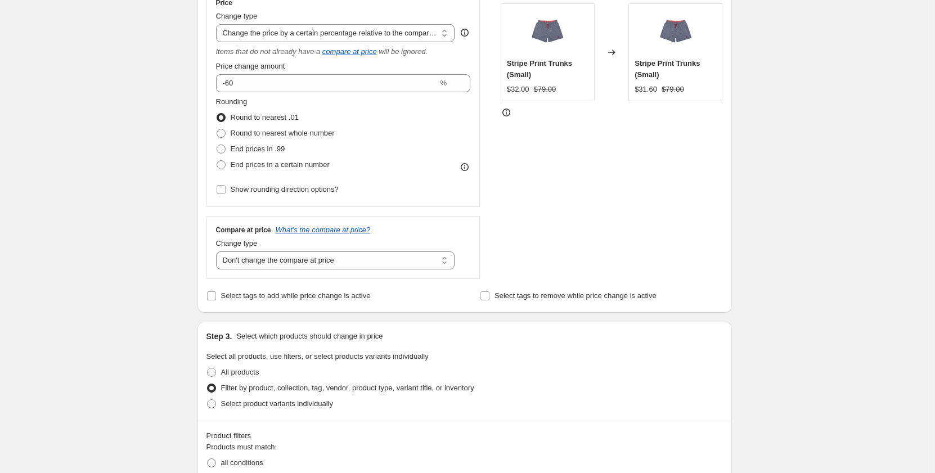
scroll to position [225, 0]
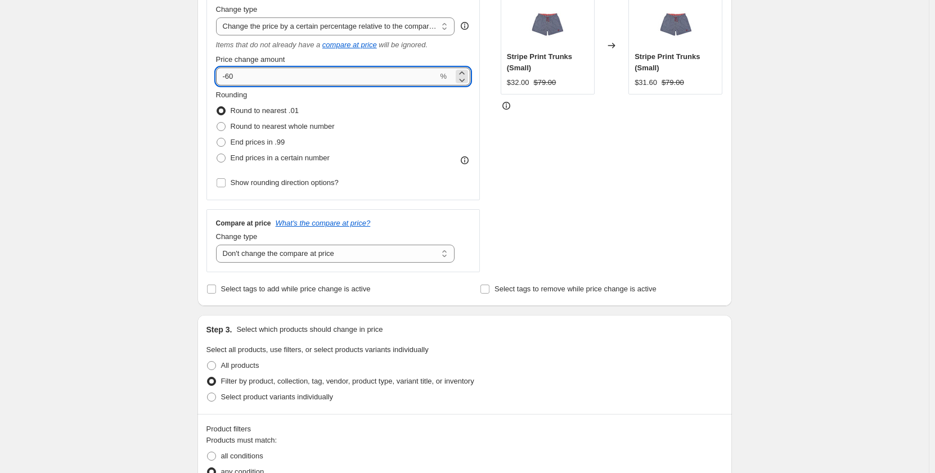
click at [231, 80] on input "-60" at bounding box center [327, 77] width 222 height 18
type input "-70"
click at [178, 163] on div "Create new price [MEDICAL_DATA]. This page is ready Create new price [MEDICAL_D…" at bounding box center [464, 408] width 929 height 1266
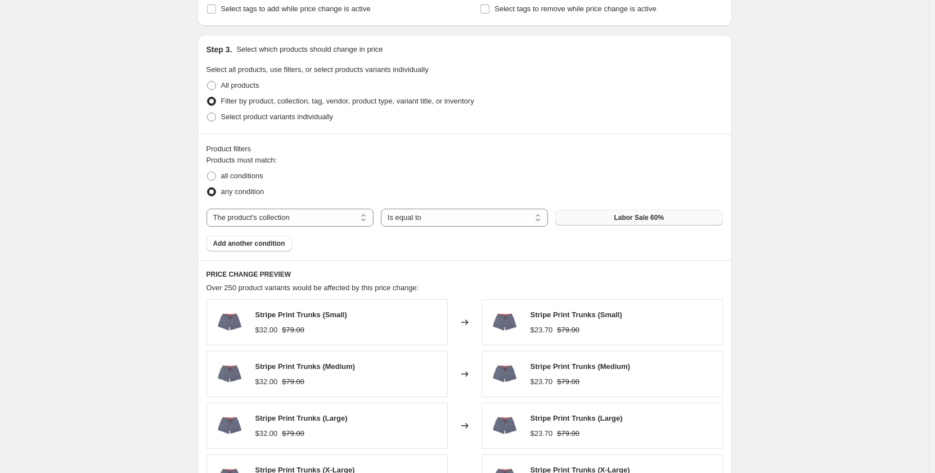
scroll to position [506, 0]
click at [640, 215] on span "Labor Sale 60%" at bounding box center [639, 216] width 50 height 9
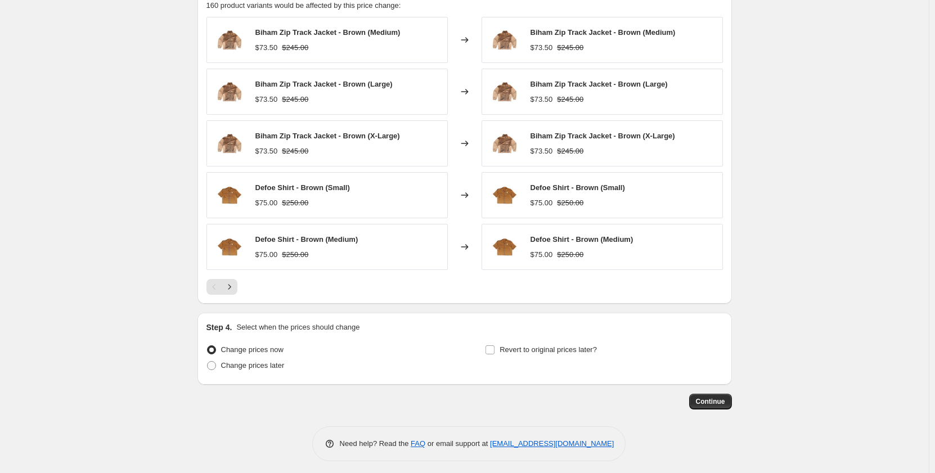
scroll to position [793, 0]
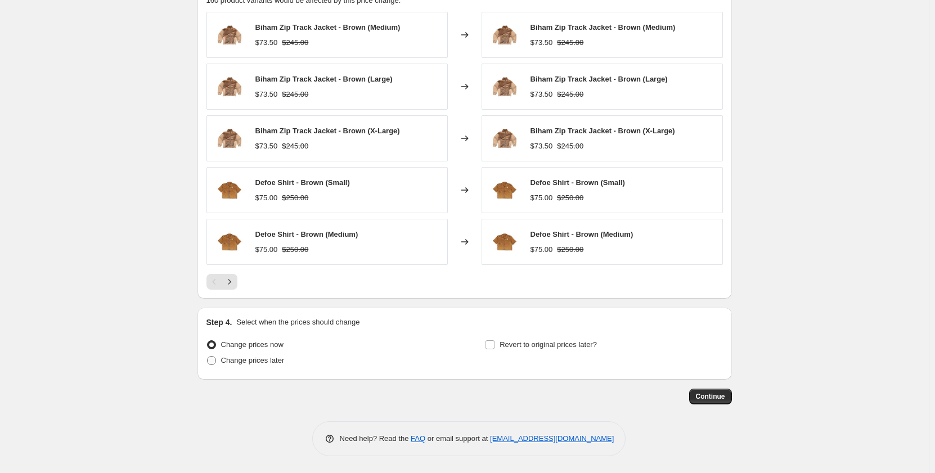
click at [271, 364] on span "Change prices later" at bounding box center [253, 360] width 64 height 8
click at [208, 357] on input "Change prices later" at bounding box center [207, 356] width 1 height 1
radio input "true"
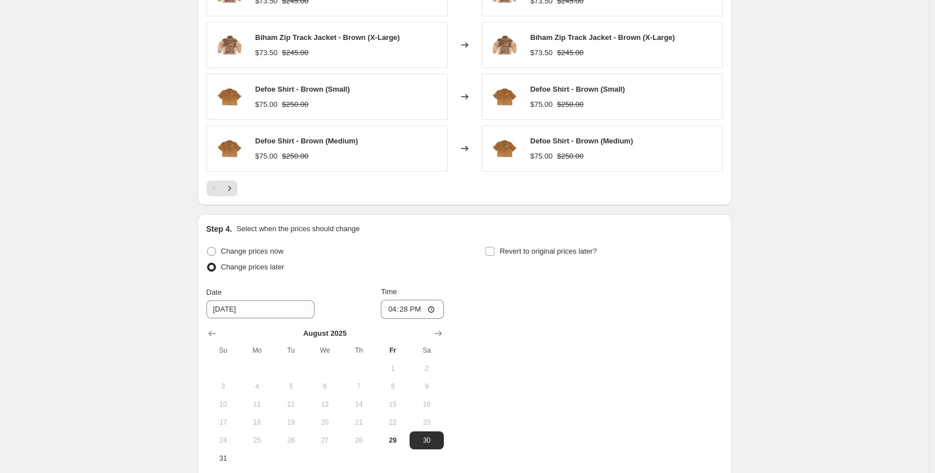
scroll to position [906, 0]
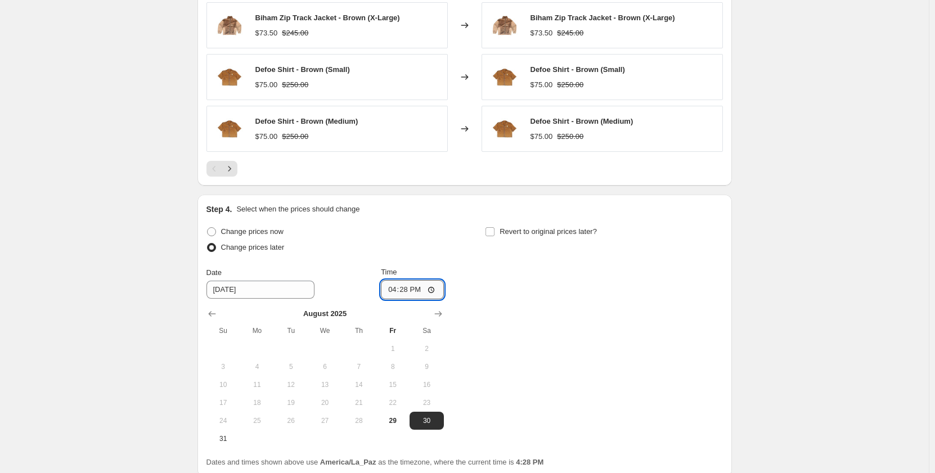
click at [409, 292] on input "16:28" at bounding box center [412, 289] width 63 height 19
type input "16:50"
click at [403, 424] on span "29" at bounding box center [392, 420] width 25 height 9
type input "[DATE]"
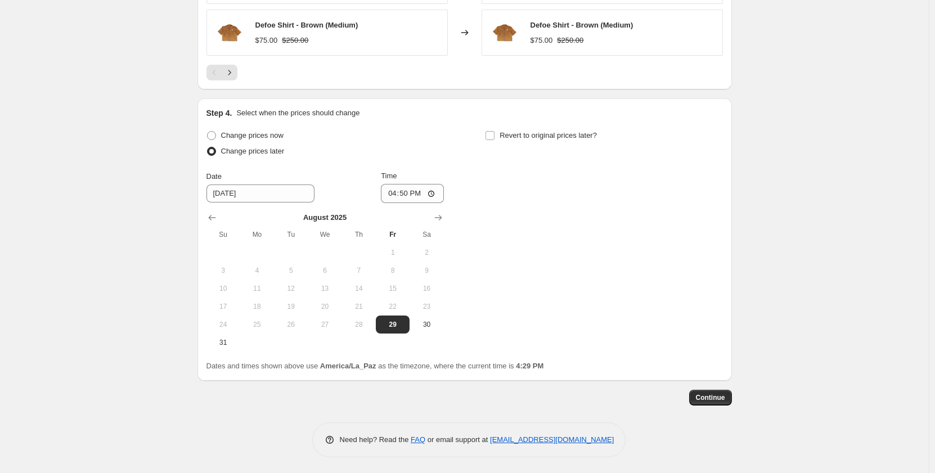
scroll to position [1004, 0]
click at [710, 397] on span "Continue" at bounding box center [710, 396] width 29 height 9
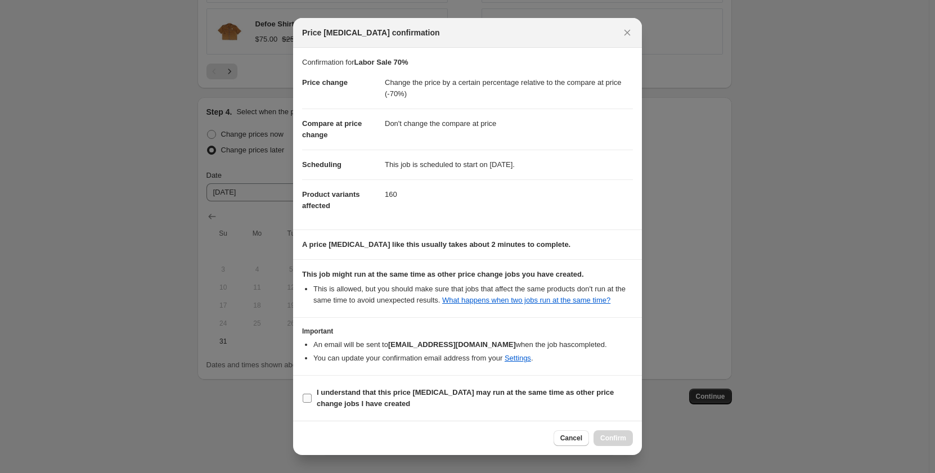
click at [307, 396] on input "I understand that this price [MEDICAL_DATA] may run at the same time as other p…" at bounding box center [307, 398] width 9 height 9
checkbox input "true"
click at [616, 436] on span "Confirm" at bounding box center [613, 438] width 26 height 9
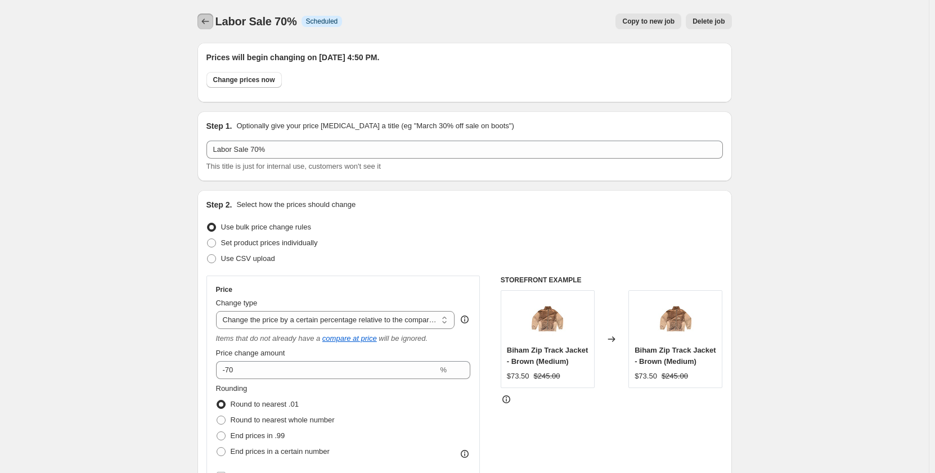
click at [204, 24] on icon "Price change jobs" at bounding box center [205, 21] width 11 height 11
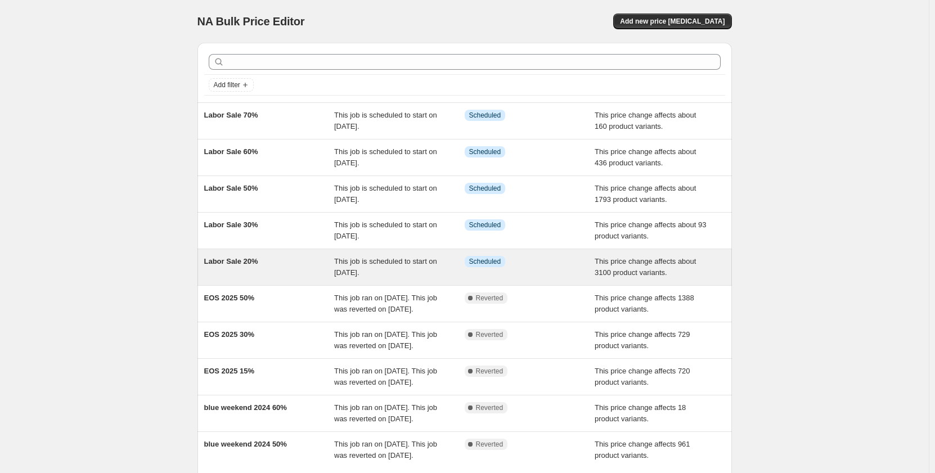
click at [506, 273] on div "Info Scheduled" at bounding box center [530, 267] width 131 height 23
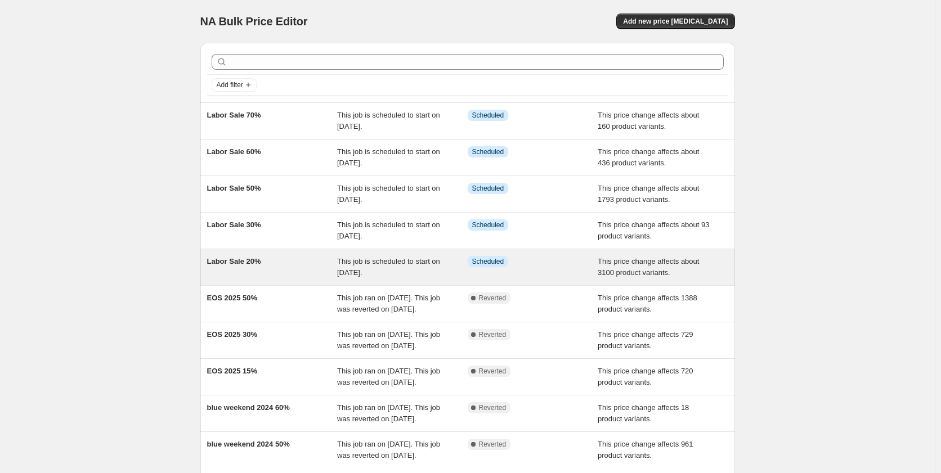
select select "pcap"
select select "no_change"
select select "collection"
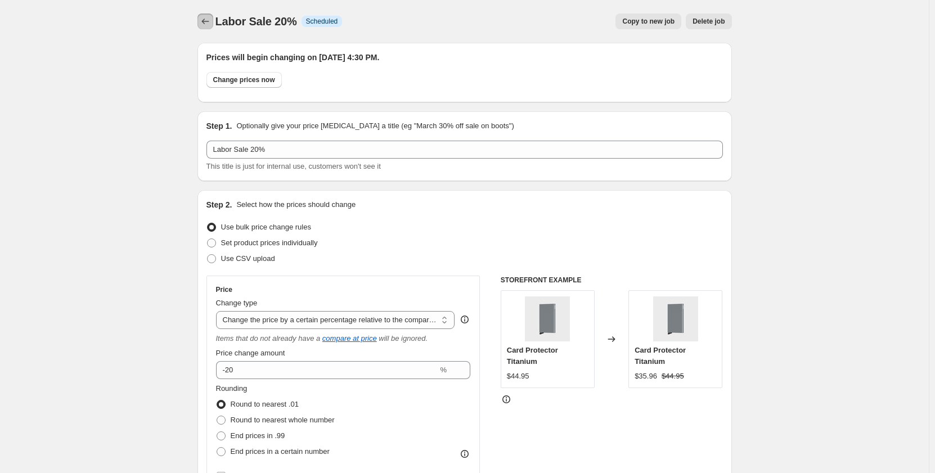
click at [202, 18] on icon "Price change jobs" at bounding box center [205, 21] width 11 height 11
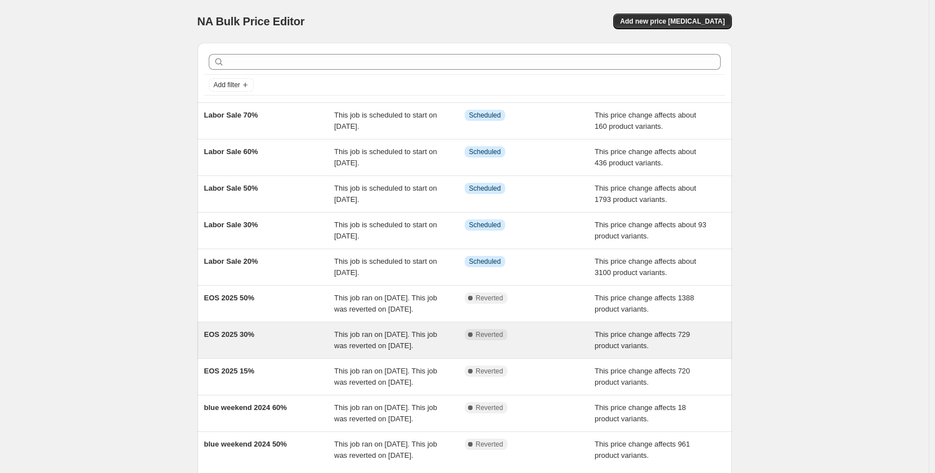
click at [421, 350] on span "This job ran on [DATE]. This job was reverted on [DATE]." at bounding box center [385, 340] width 103 height 20
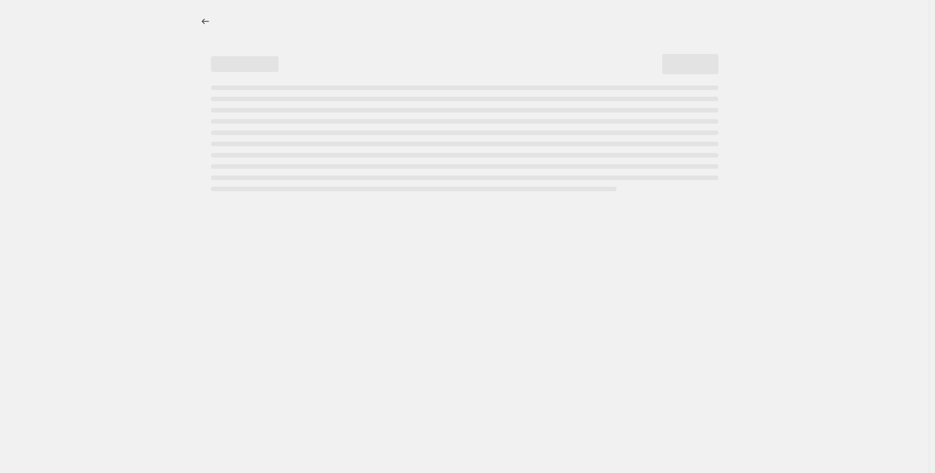
select select "pcap"
select select "no_change"
select select "tag"
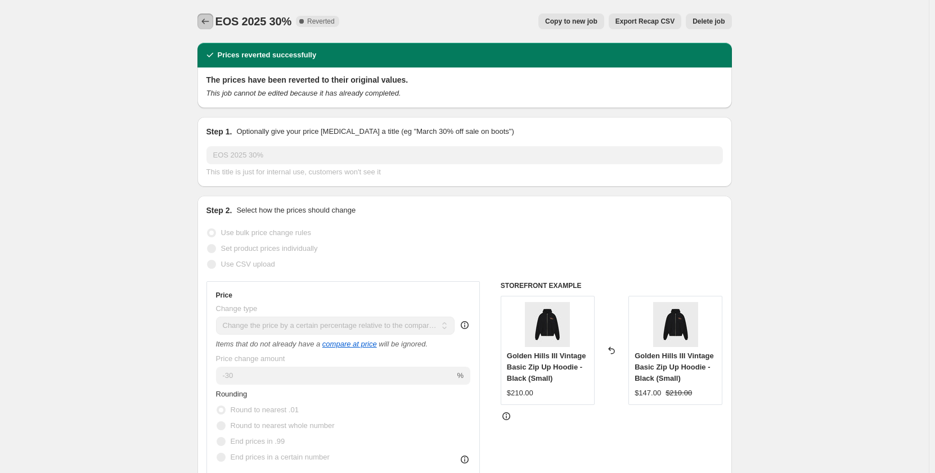
click at [209, 20] on icon "Price change jobs" at bounding box center [205, 21] width 11 height 11
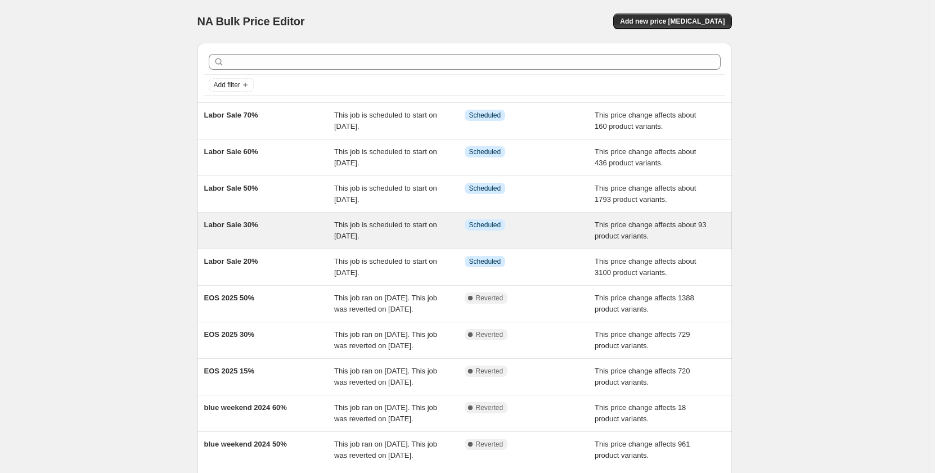
click at [444, 231] on div "This job is scheduled to start on [DATE]." at bounding box center [399, 230] width 131 height 23
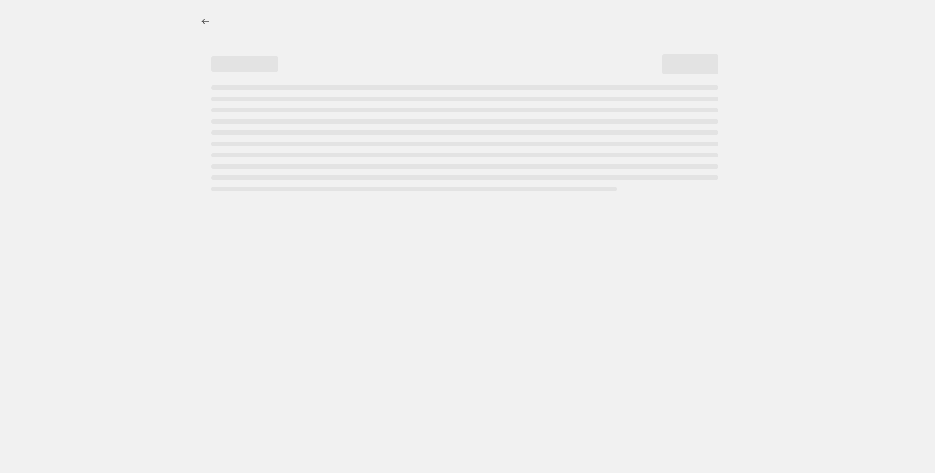
select select "pcap"
select select "no_change"
select select "collection"
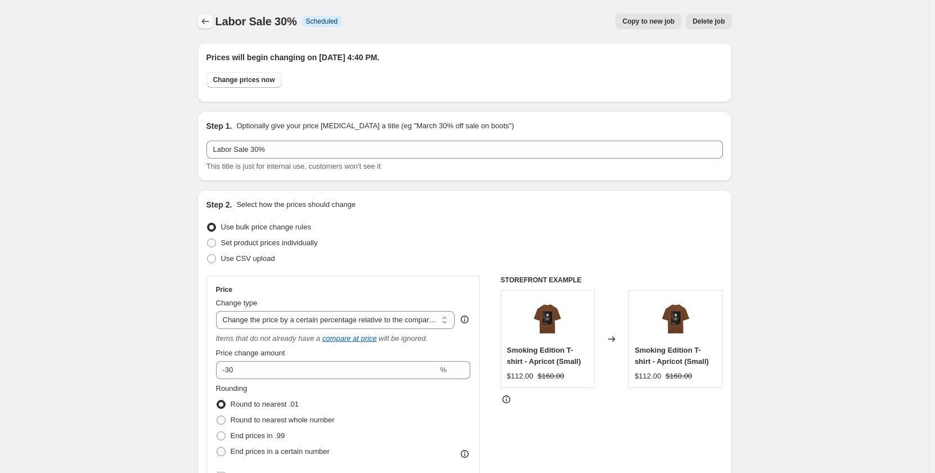
click at [211, 19] on icon "Price change jobs" at bounding box center [205, 21] width 11 height 11
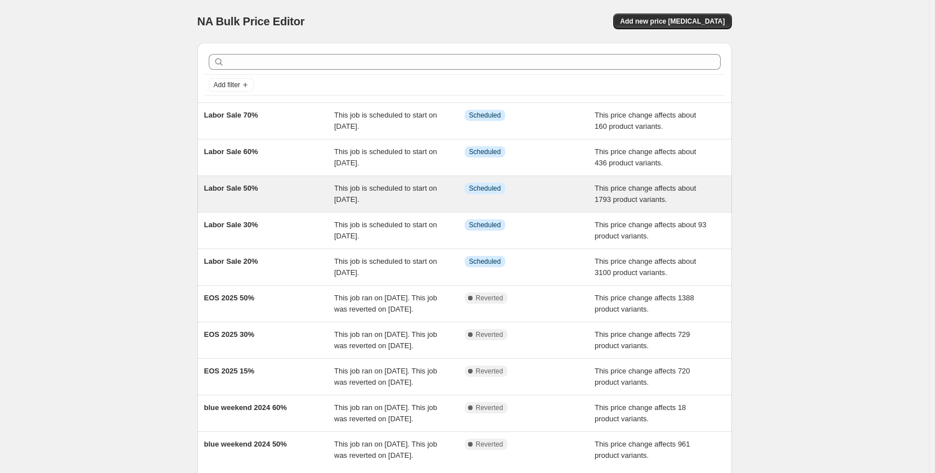
click at [360, 196] on span "This job is scheduled to start on [DATE]." at bounding box center [385, 194] width 103 height 20
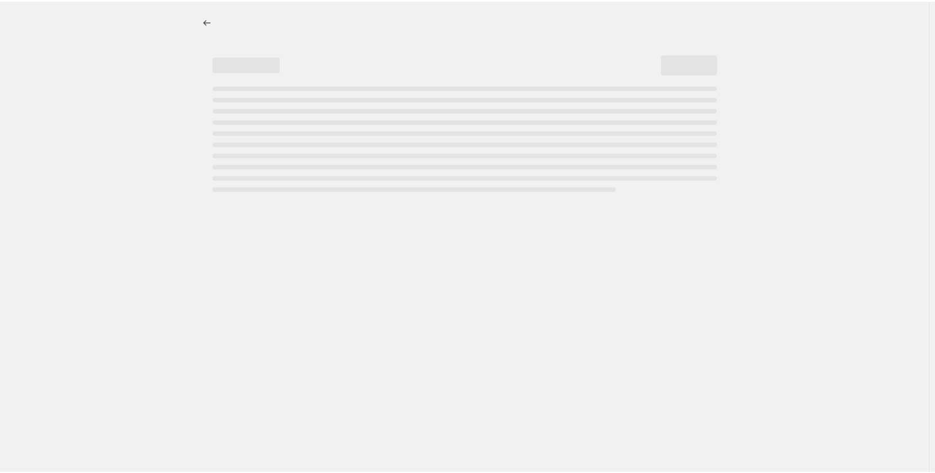
select select "pcap"
select select "no_change"
select select "collection"
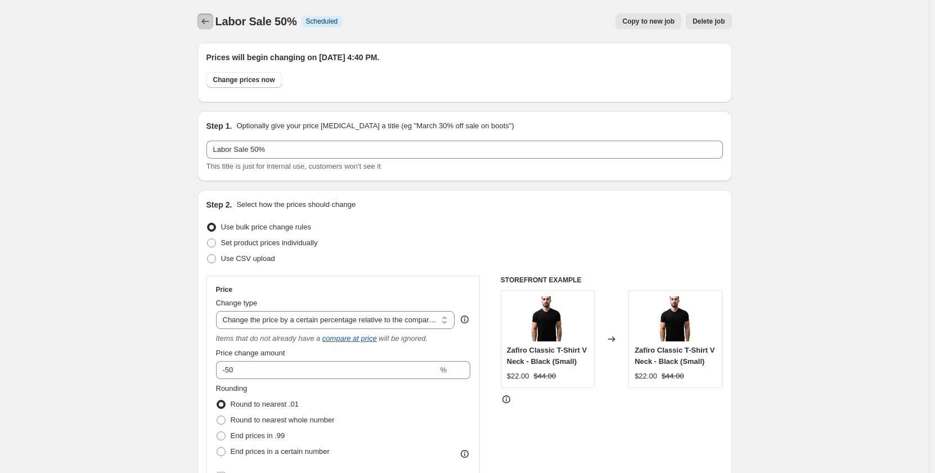
click at [210, 28] on button "Price change jobs" at bounding box center [205, 22] width 16 height 16
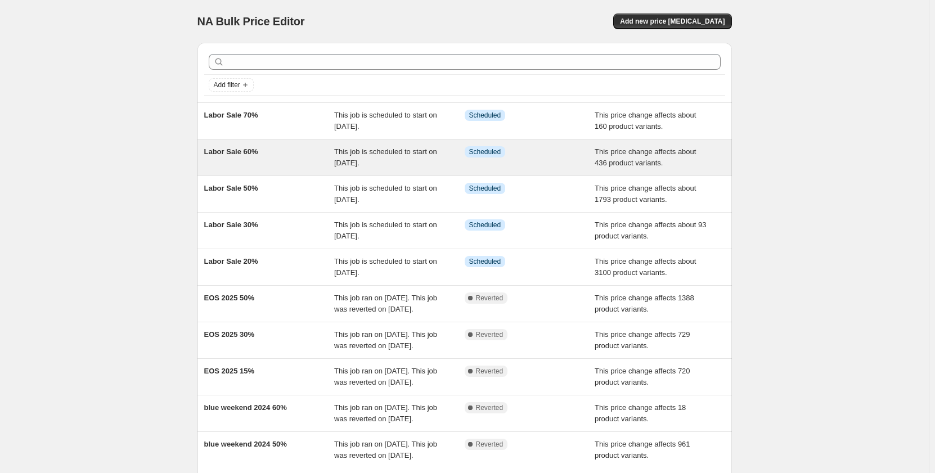
click at [308, 163] on div "Labor Sale 60%" at bounding box center [269, 157] width 131 height 23
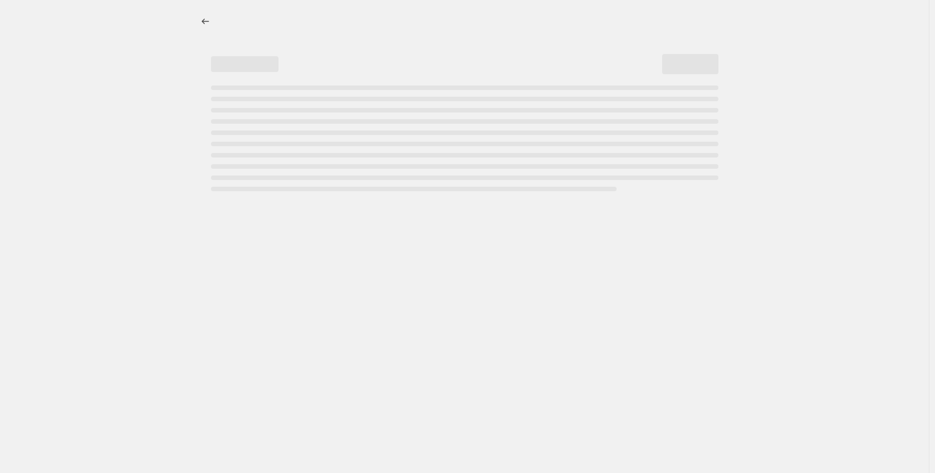
select select "pcap"
select select "no_change"
select select "collection"
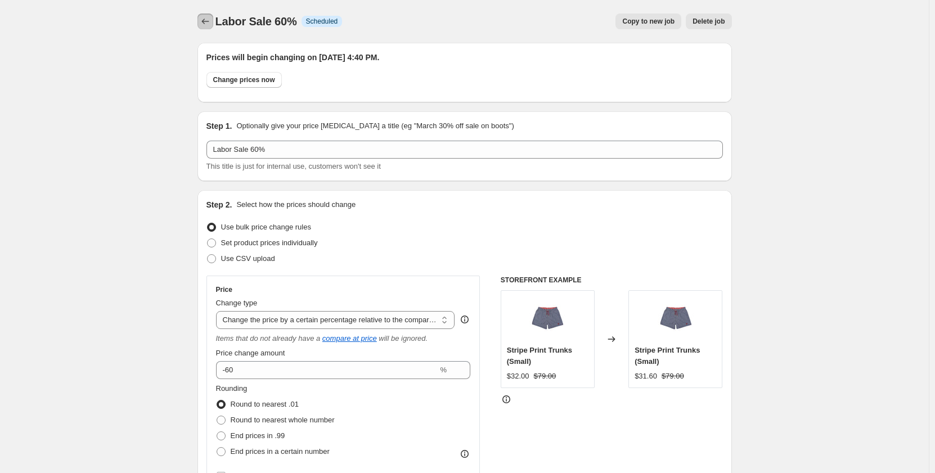
click at [206, 23] on icon "Price change jobs" at bounding box center [205, 21] width 11 height 11
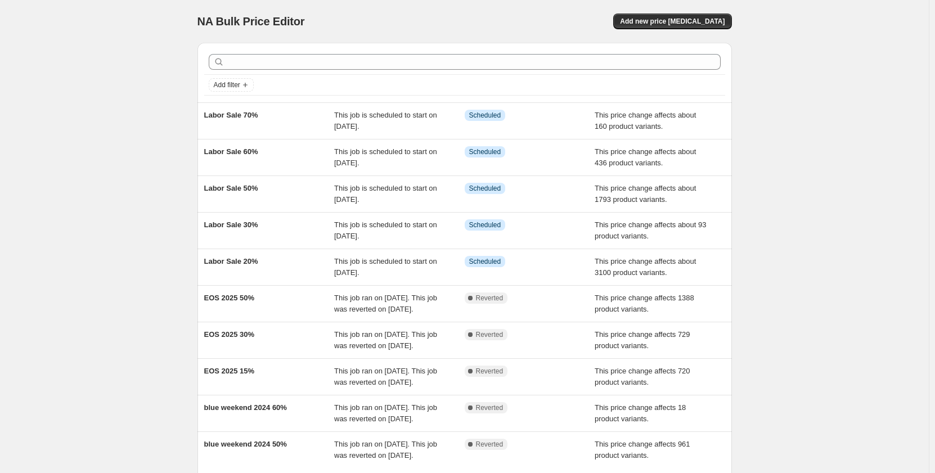
click at [794, 178] on div "NA Bulk Price Editor. This page is ready NA Bulk Price Editor Add new price [ME…" at bounding box center [464, 290] width 929 height 580
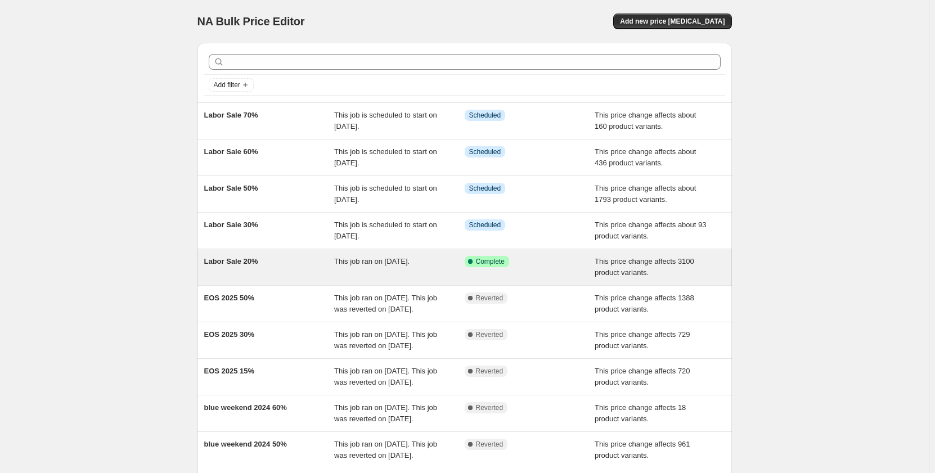
click at [700, 264] on div "This price change affects 3100 product variants." at bounding box center [660, 267] width 131 height 23
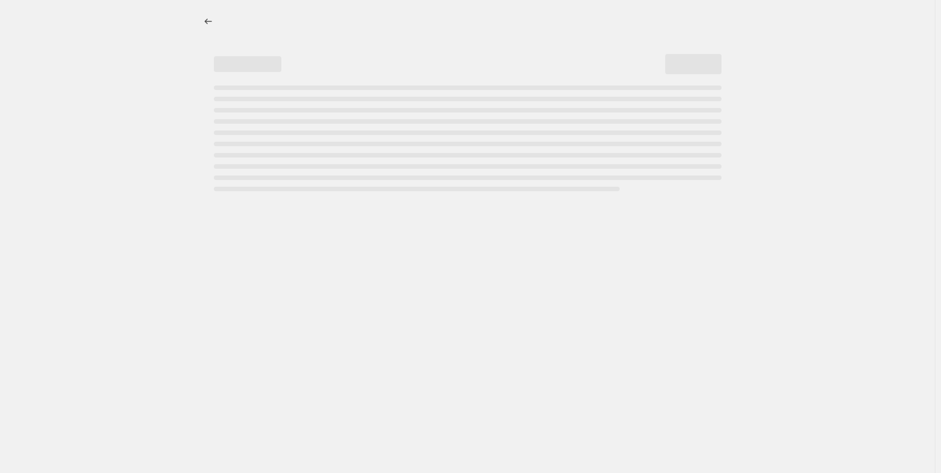
select select "pcap"
select select "no_change"
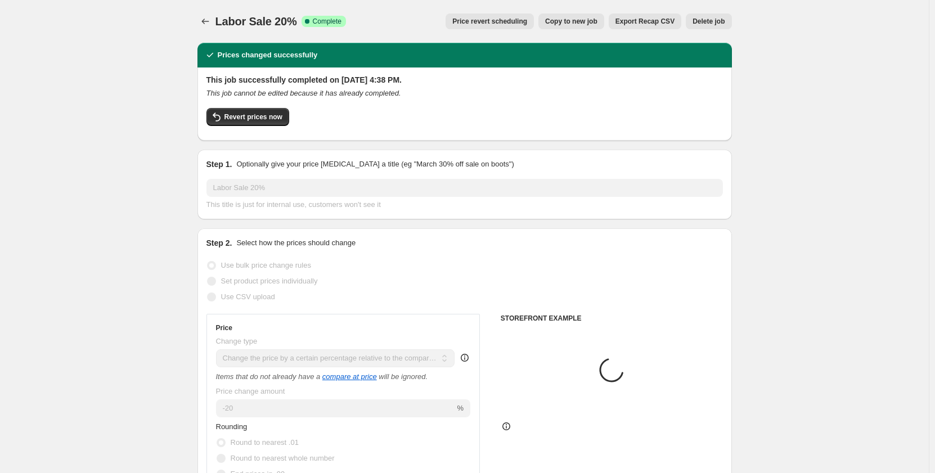
select select "collection"
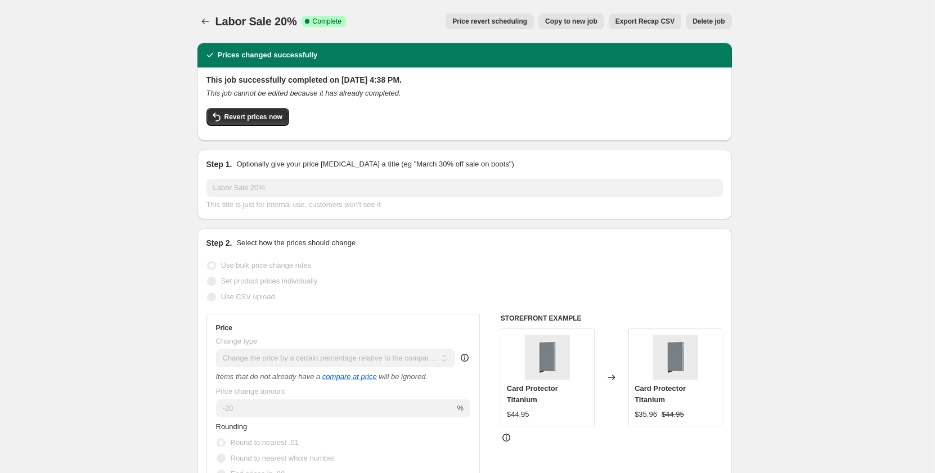
click at [209, 19] on icon "Price change jobs" at bounding box center [205, 21] width 11 height 11
